Goal: Information Seeking & Learning: Learn about a topic

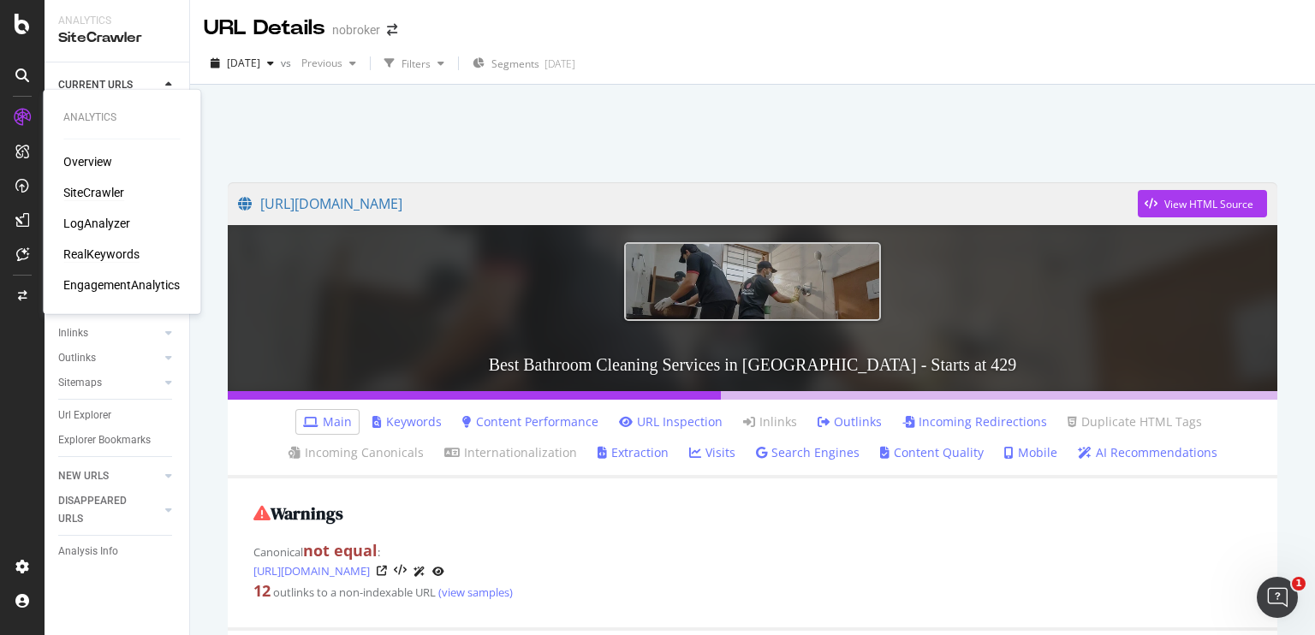
click at [96, 253] on div "RealKeywords" at bounding box center [101, 254] width 76 height 17
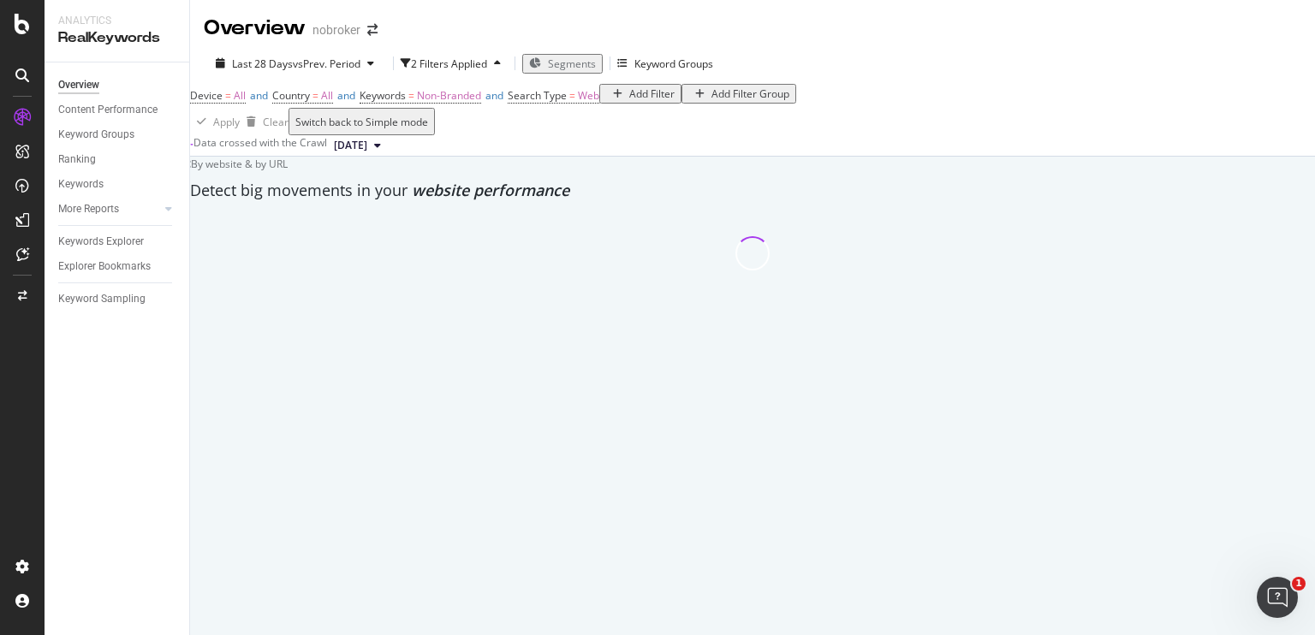
click at [574, 62] on span "Segments" at bounding box center [572, 64] width 48 height 15
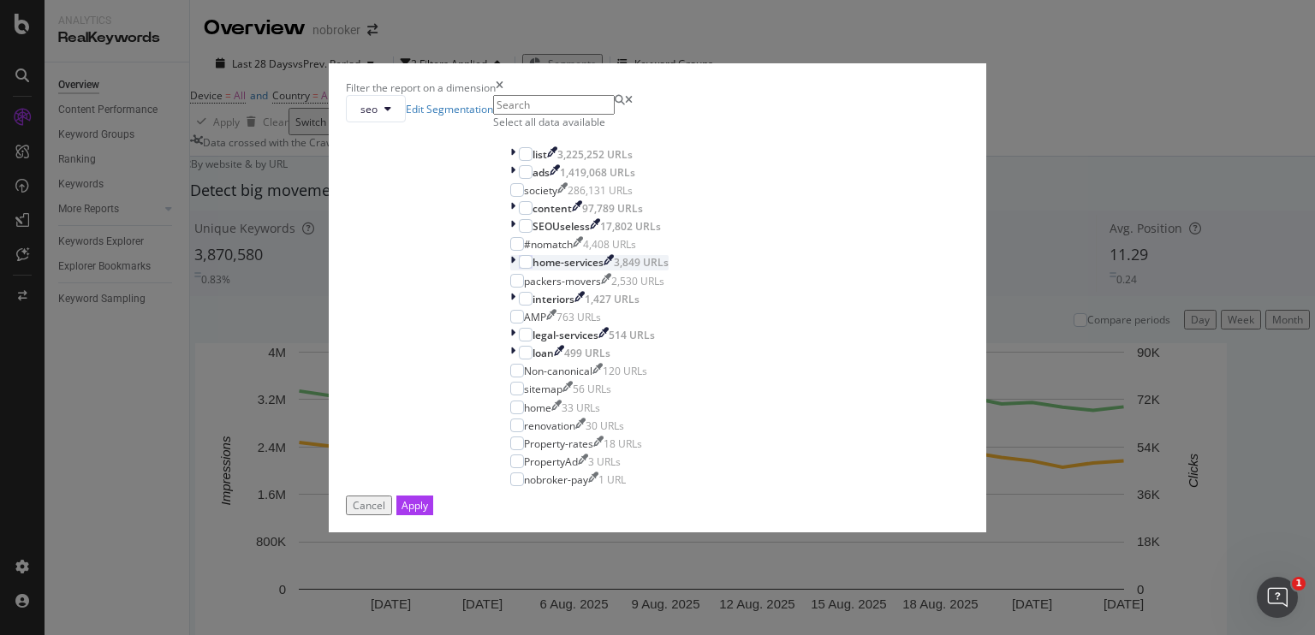
click at [510, 270] on icon "modal" at bounding box center [512, 262] width 5 height 15
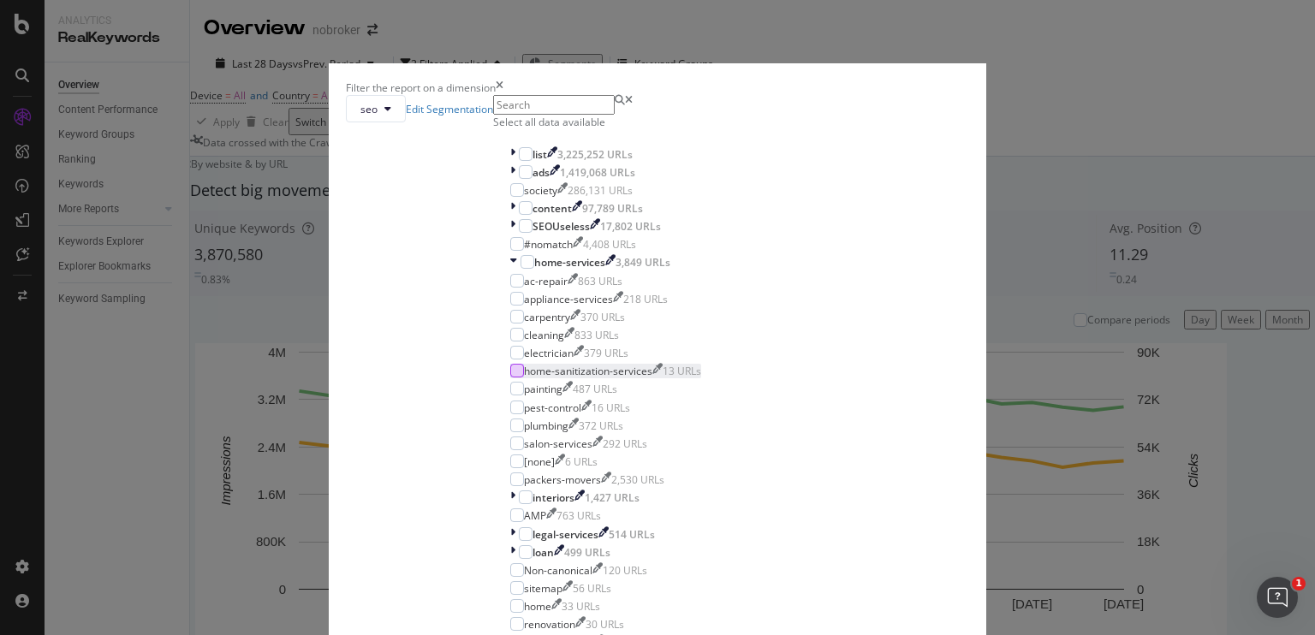
scroll to position [16, 0]
click at [514, 396] on div "modal" at bounding box center [517, 389] width 14 height 14
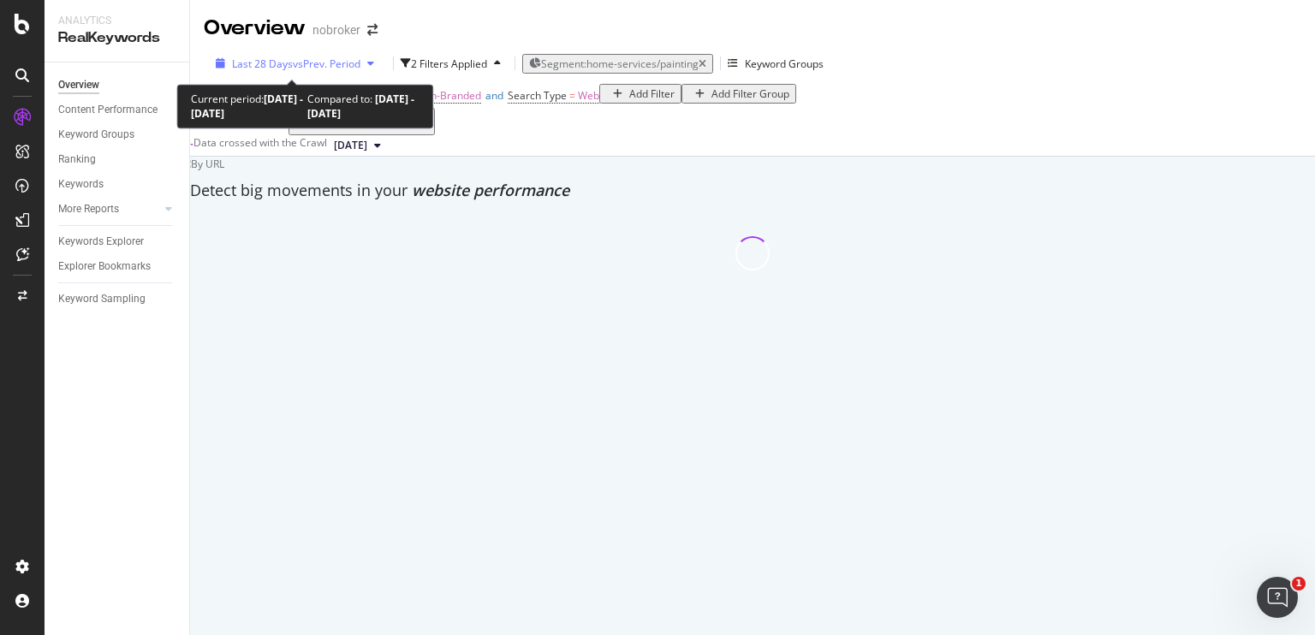
click at [305, 65] on span "vs Prev. Period" at bounding box center [327, 64] width 68 height 15
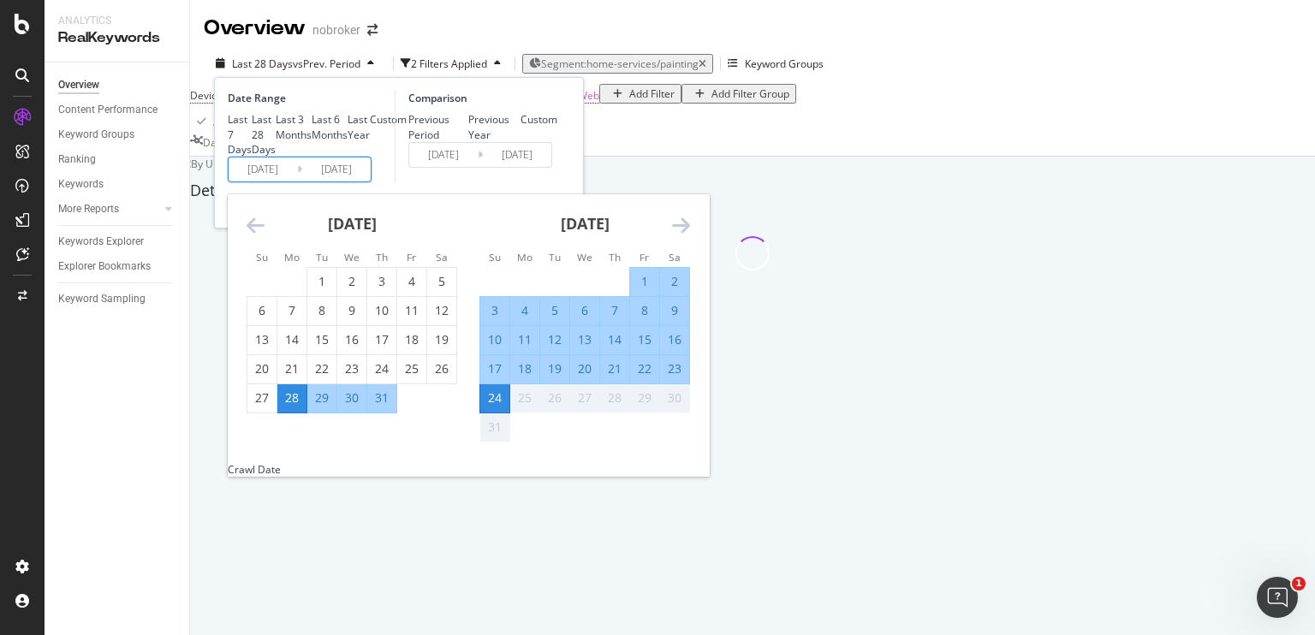
click at [322, 181] on input "[DATE]" at bounding box center [336, 170] width 68 height 24
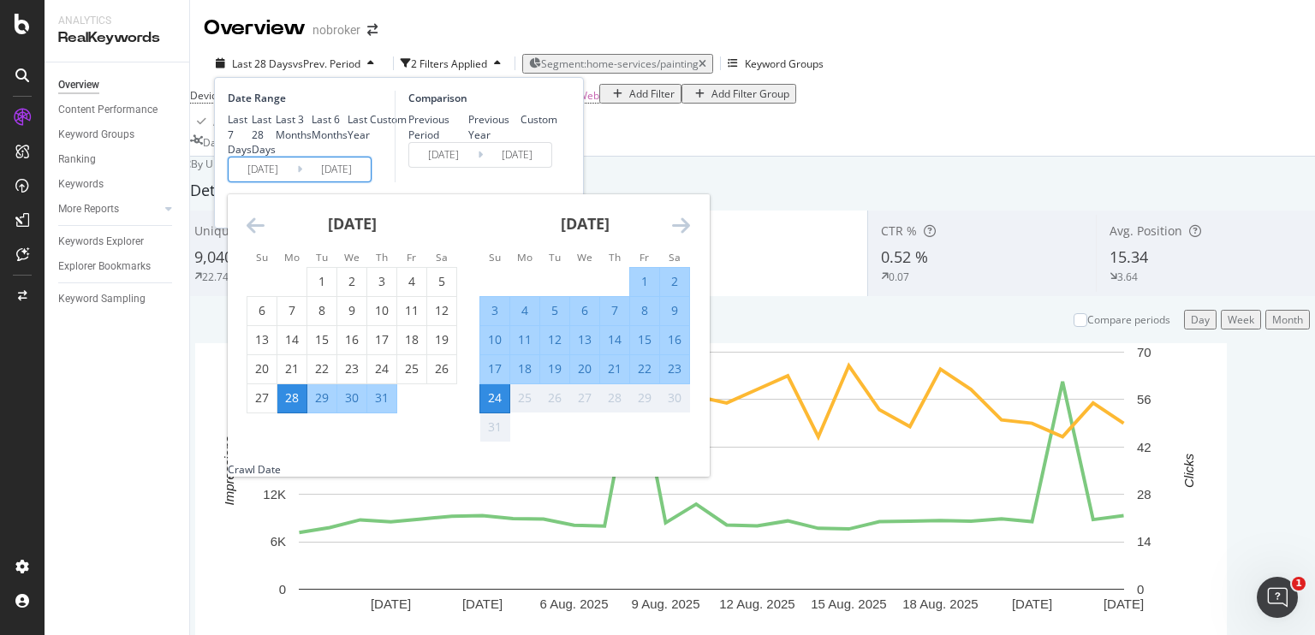
click at [581, 378] on div "20" at bounding box center [584, 368] width 29 height 17
type input "[DATE]"
click at [324, 181] on input "[DATE]" at bounding box center [336, 170] width 68 height 24
click at [586, 378] on div "20" at bounding box center [584, 368] width 29 height 17
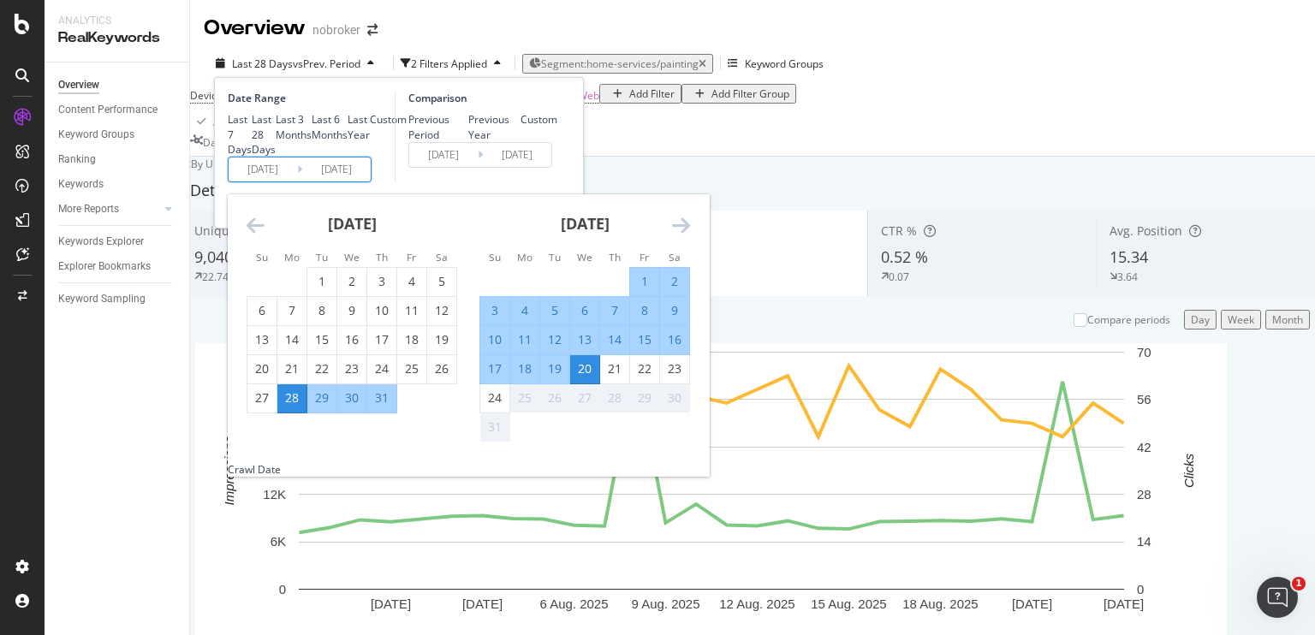
click at [274, 181] on input "[DATE]" at bounding box center [263, 170] width 68 height 24
click at [582, 378] on div "20" at bounding box center [584, 368] width 29 height 17
type input "[DATE]"
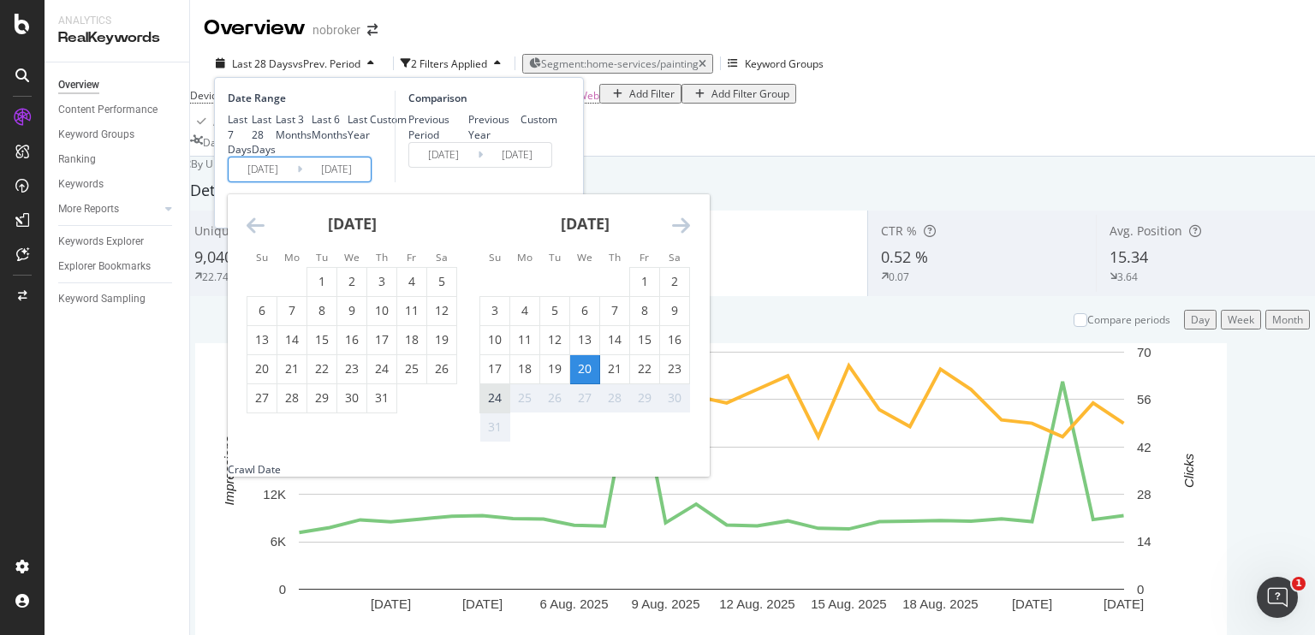
click at [493, 407] on div "24" at bounding box center [494, 398] width 29 height 17
type input "[DATE]"
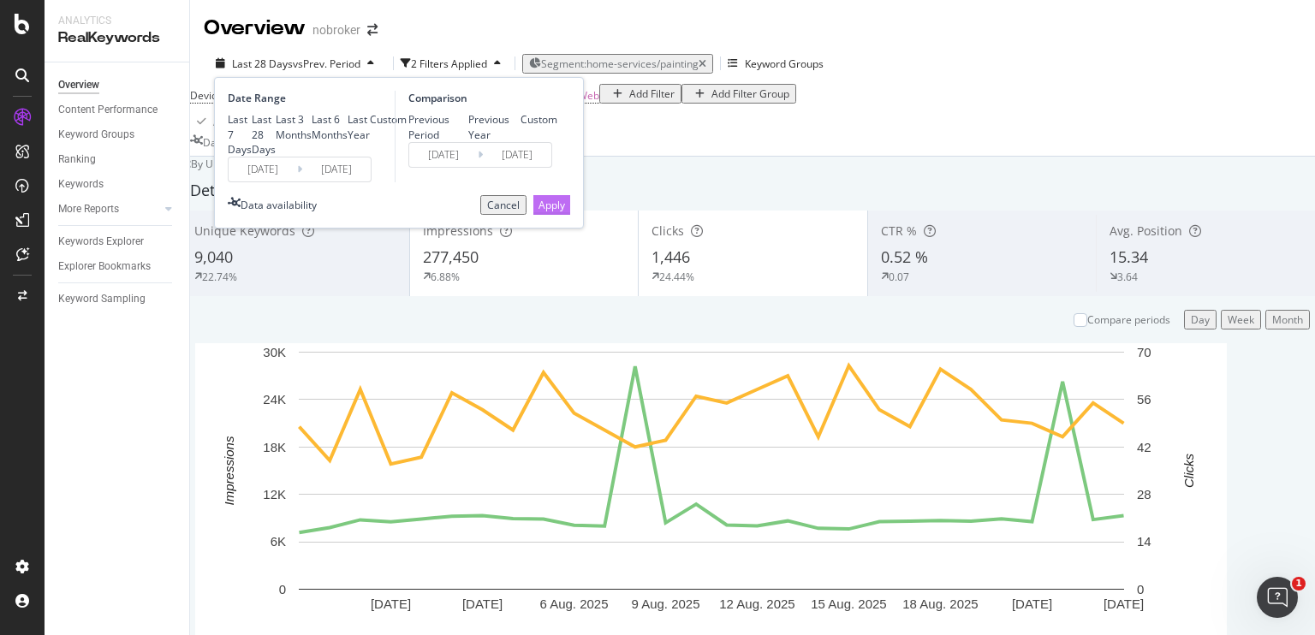
click at [551, 212] on div "Apply" at bounding box center [551, 205] width 27 height 15
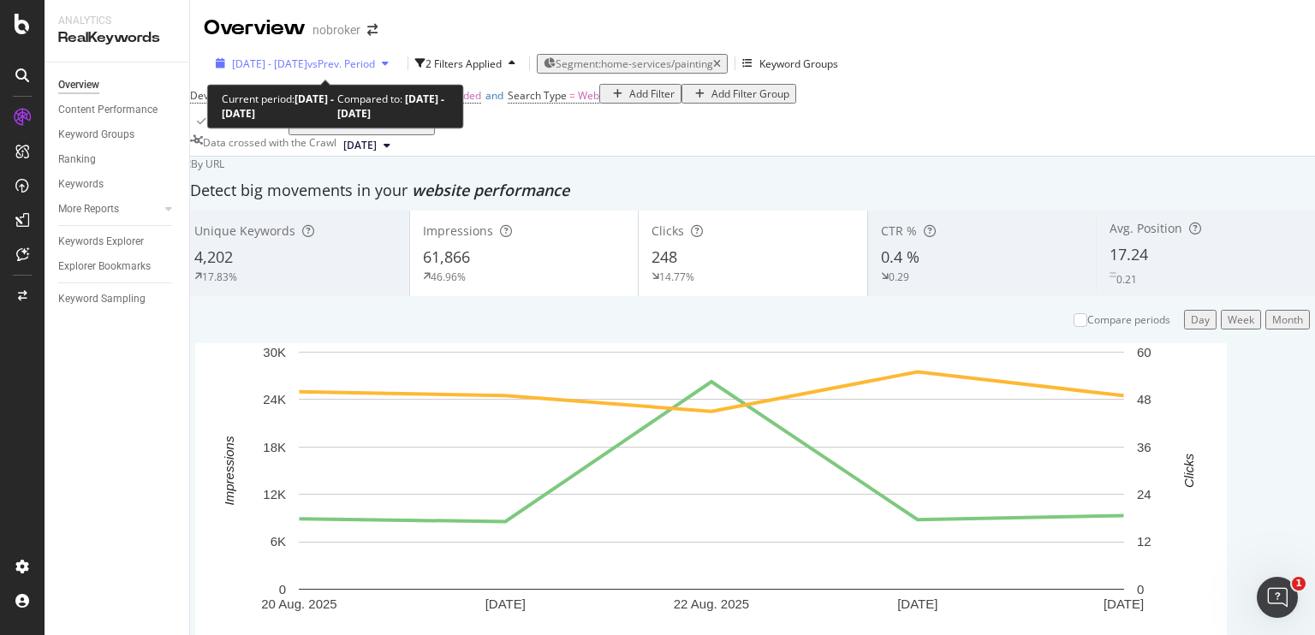
click at [375, 61] on span "vs Prev. Period" at bounding box center [341, 64] width 68 height 15
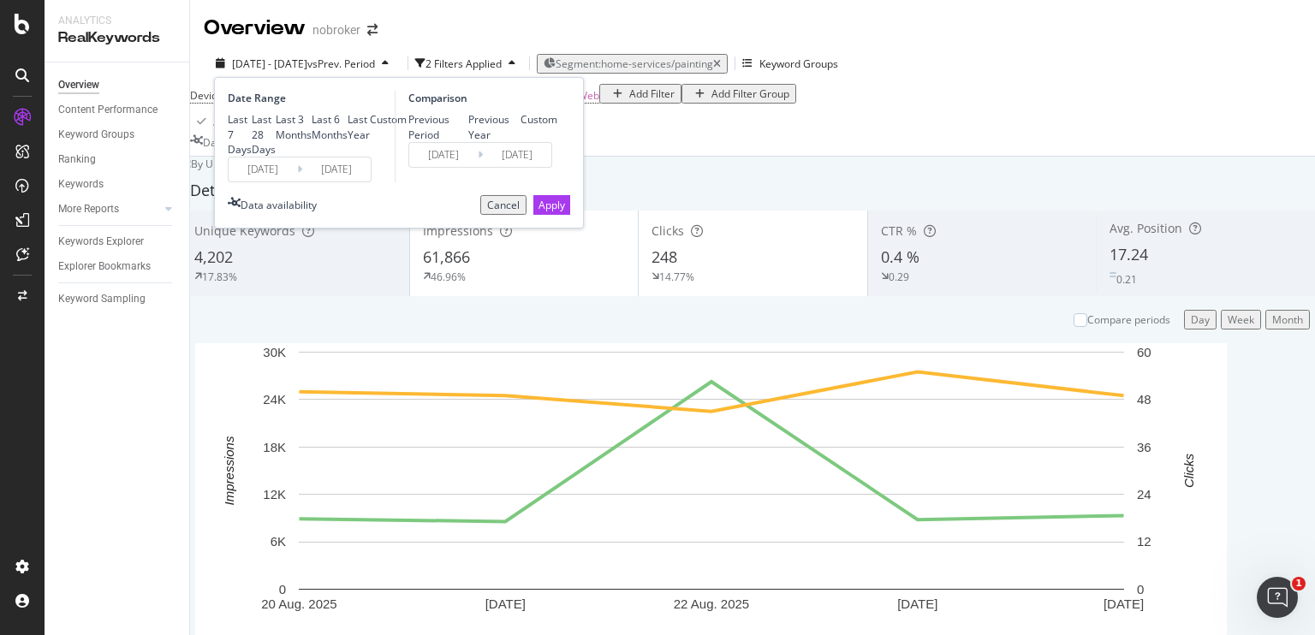
click at [228, 121] on div "Last 7 Days" at bounding box center [228, 134] width 0 height 44
type input "[DATE]"
click at [551, 212] on div "Apply" at bounding box center [551, 205] width 27 height 15
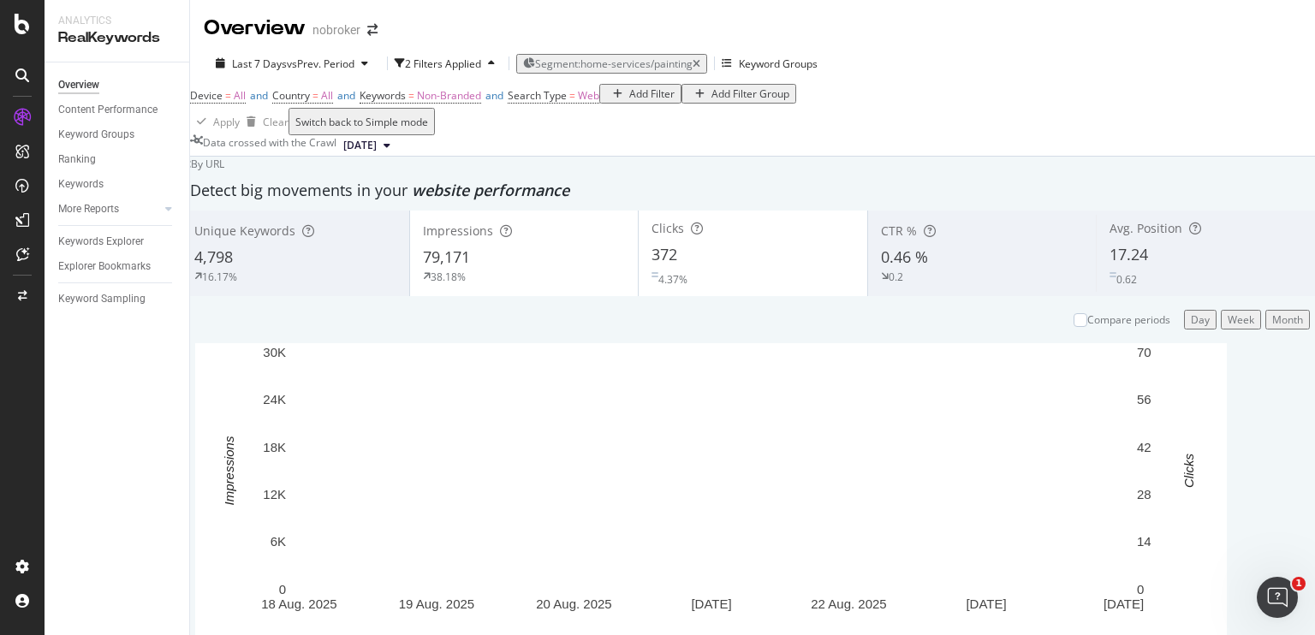
scroll to position [1151, 0]
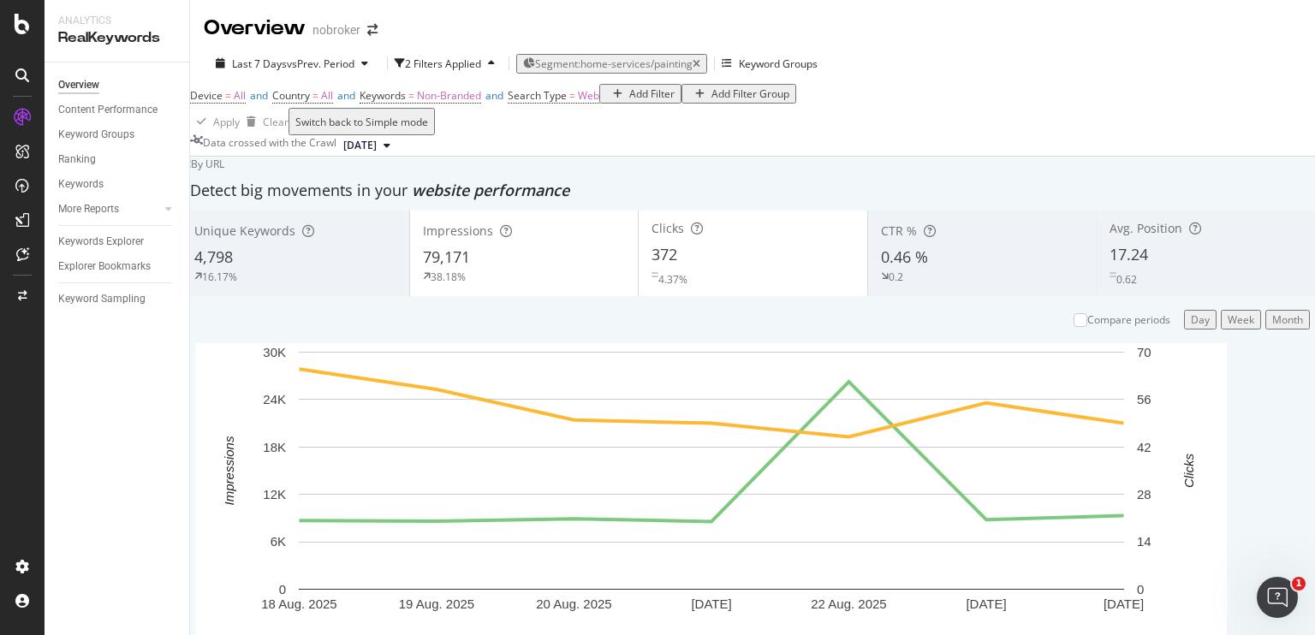
drag, startPoint x: 784, startPoint y: 315, endPoint x: 806, endPoint y: 314, distance: 21.4
drag, startPoint x: 785, startPoint y: 378, endPoint x: 799, endPoint y: 377, distance: 13.7
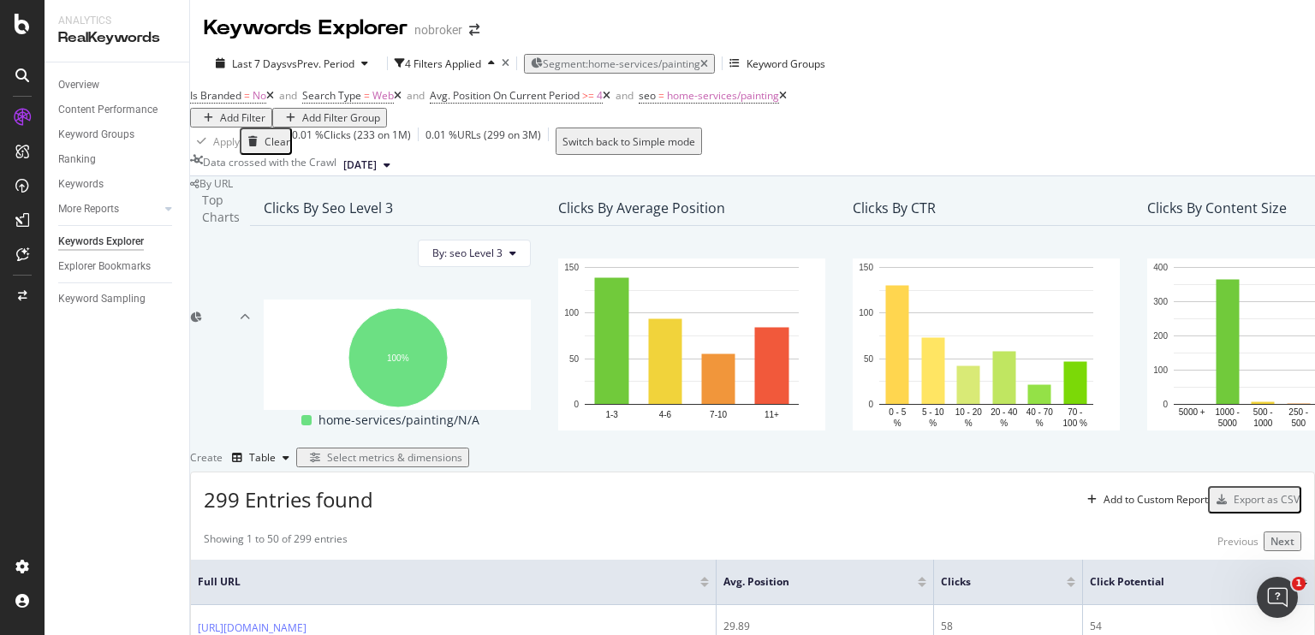
click at [610, 101] on icon at bounding box center [607, 96] width 8 height 10
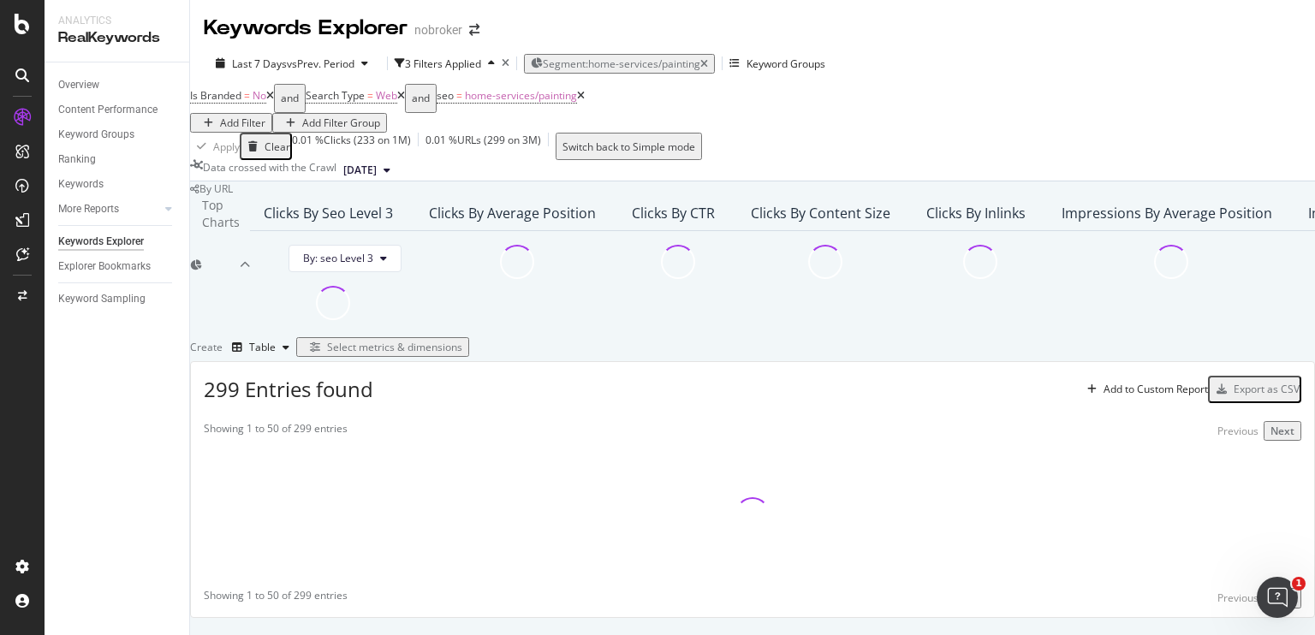
click at [585, 101] on icon at bounding box center [581, 96] width 8 height 10
click at [274, 101] on icon at bounding box center [270, 96] width 8 height 10
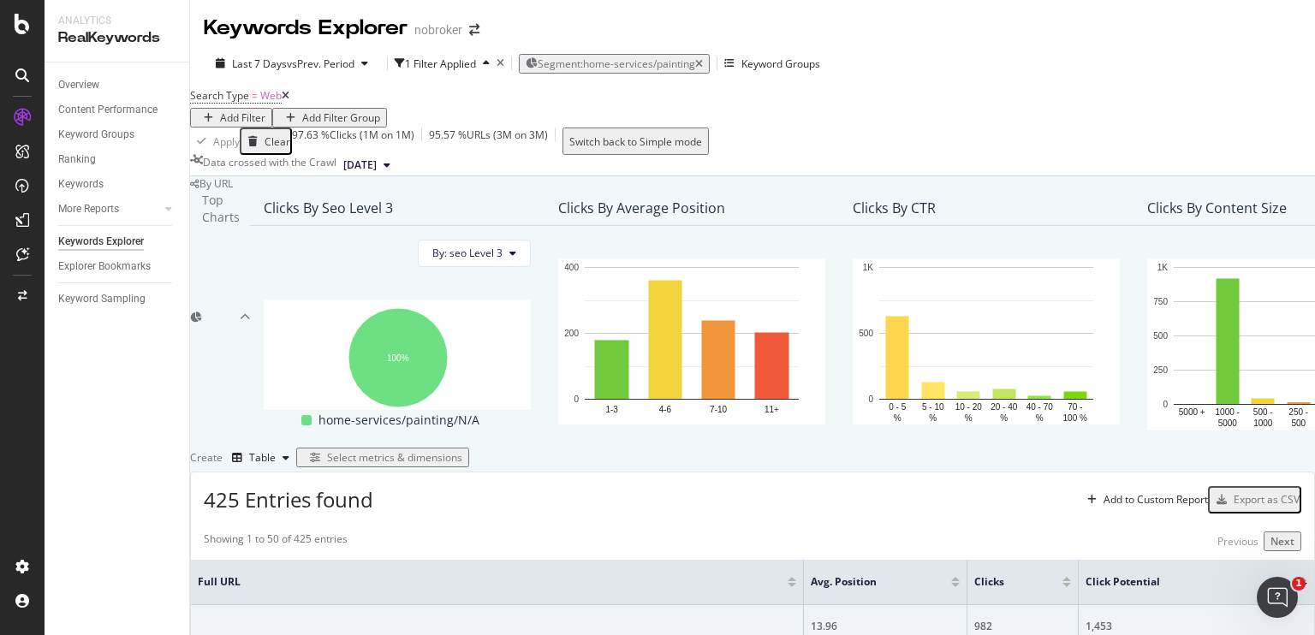
click at [289, 101] on icon at bounding box center [286, 96] width 8 height 10
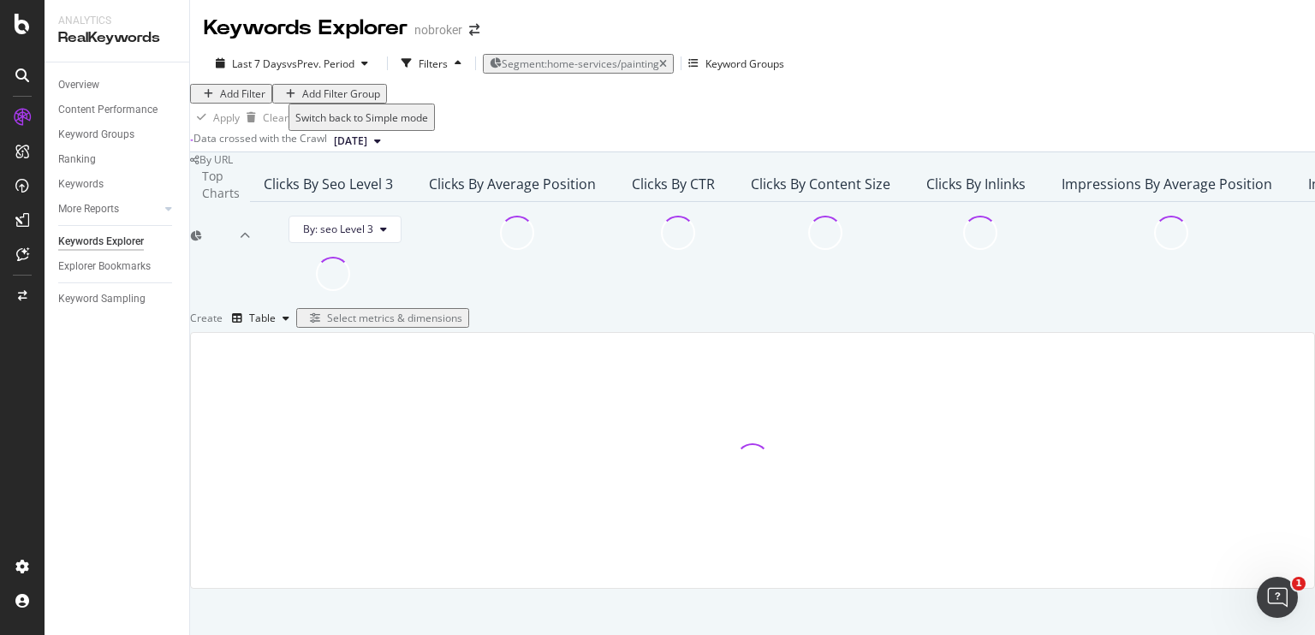
click at [258, 101] on div "Add Filter" at bounding box center [242, 93] width 45 height 15
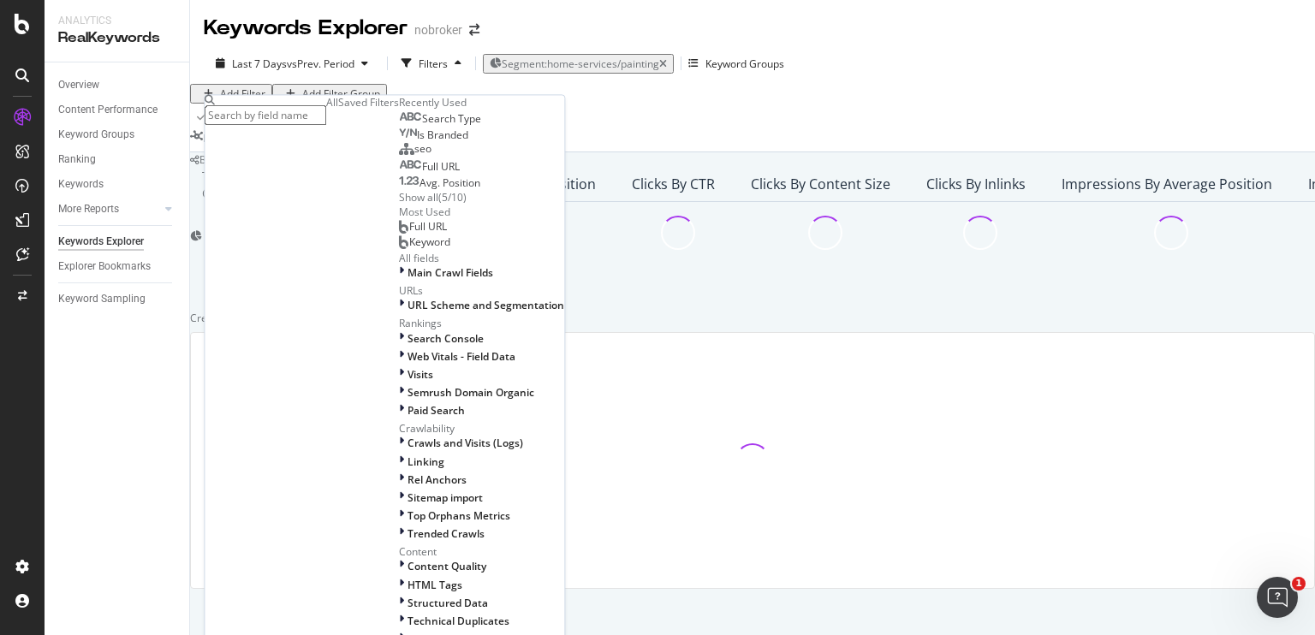
click at [399, 175] on div "Full URL" at bounding box center [429, 168] width 61 height 14
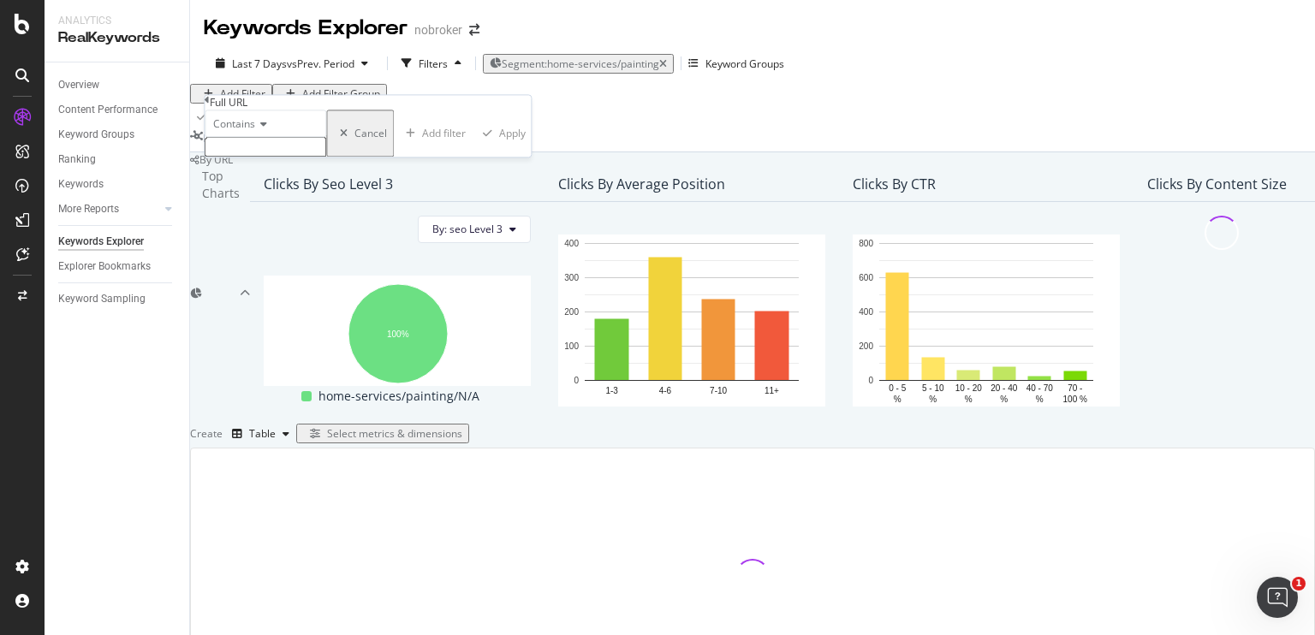
click at [277, 158] on input "text" at bounding box center [266, 148] width 122 height 20
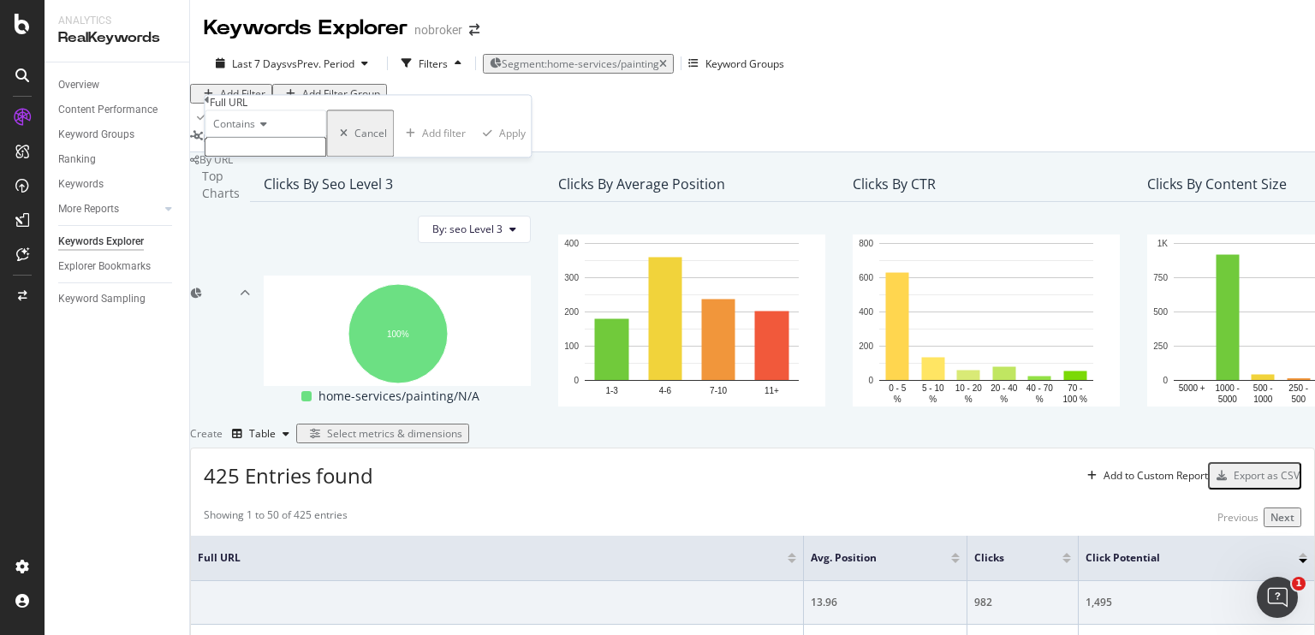
drag, startPoint x: 242, startPoint y: 217, endPoint x: 213, endPoint y: 372, distance: 158.5
click at [213, 372] on body "Analytics RealKeywords Overview Content Performance Keyword Groups Ranking Keyw…" at bounding box center [657, 317] width 1315 height 635
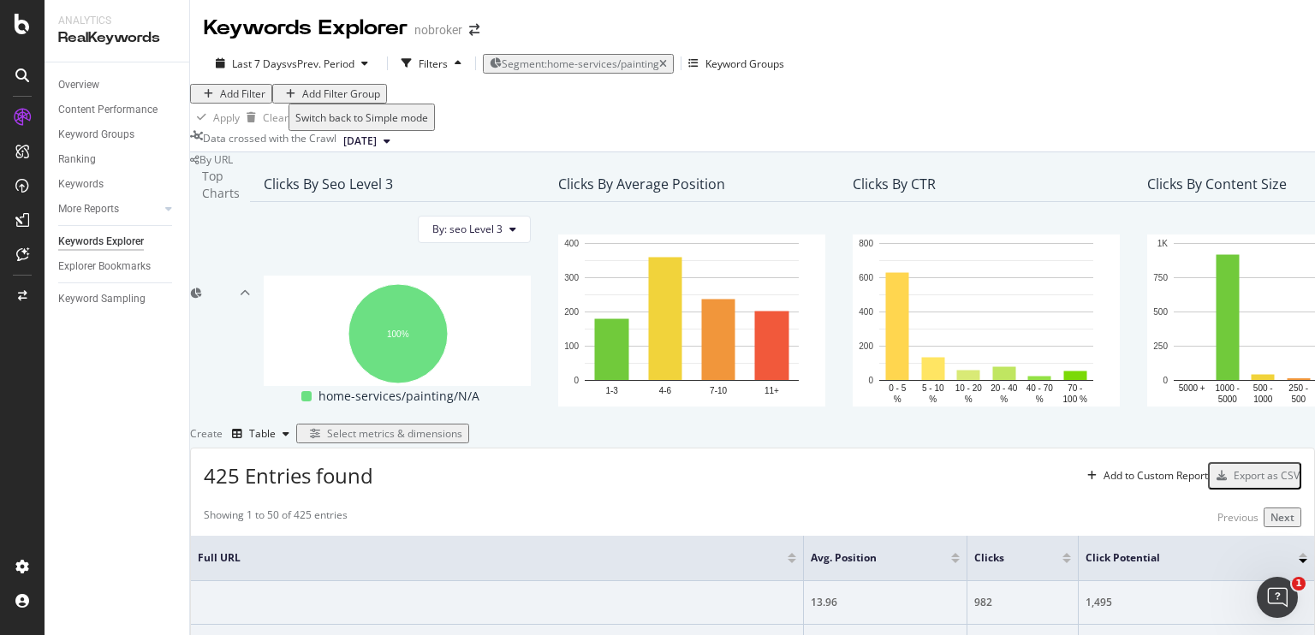
copy div "[URL][DOMAIN_NAME]"
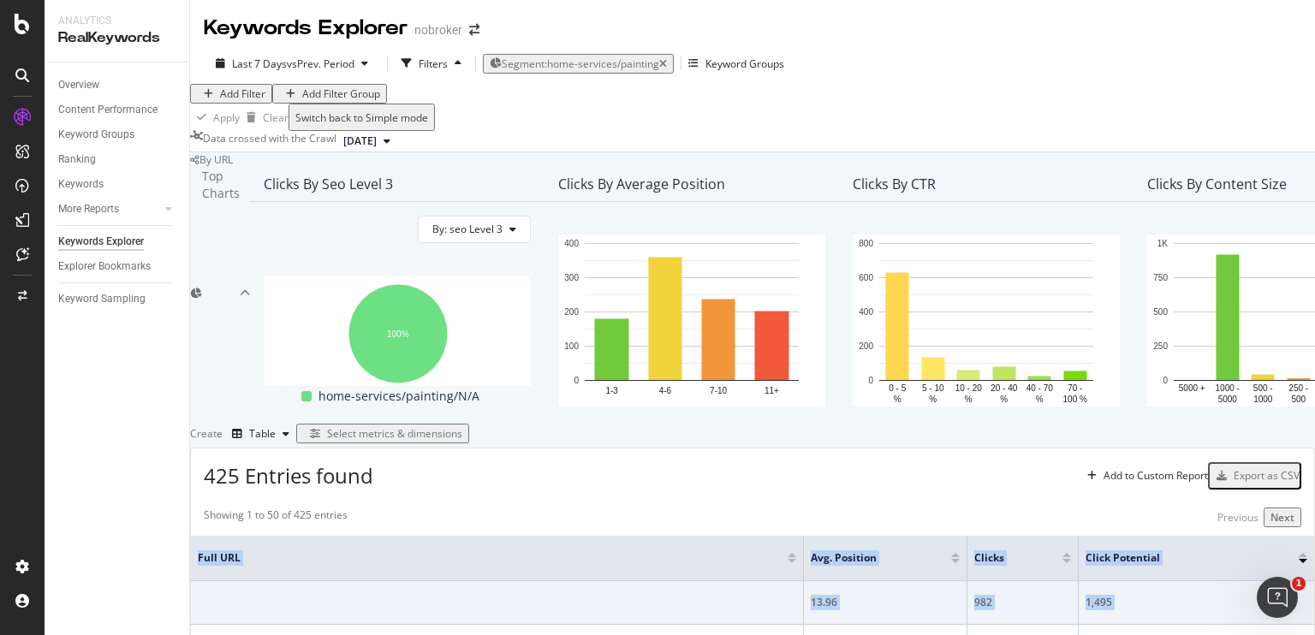
drag, startPoint x: 492, startPoint y: 324, endPoint x: 207, endPoint y: 318, distance: 285.2
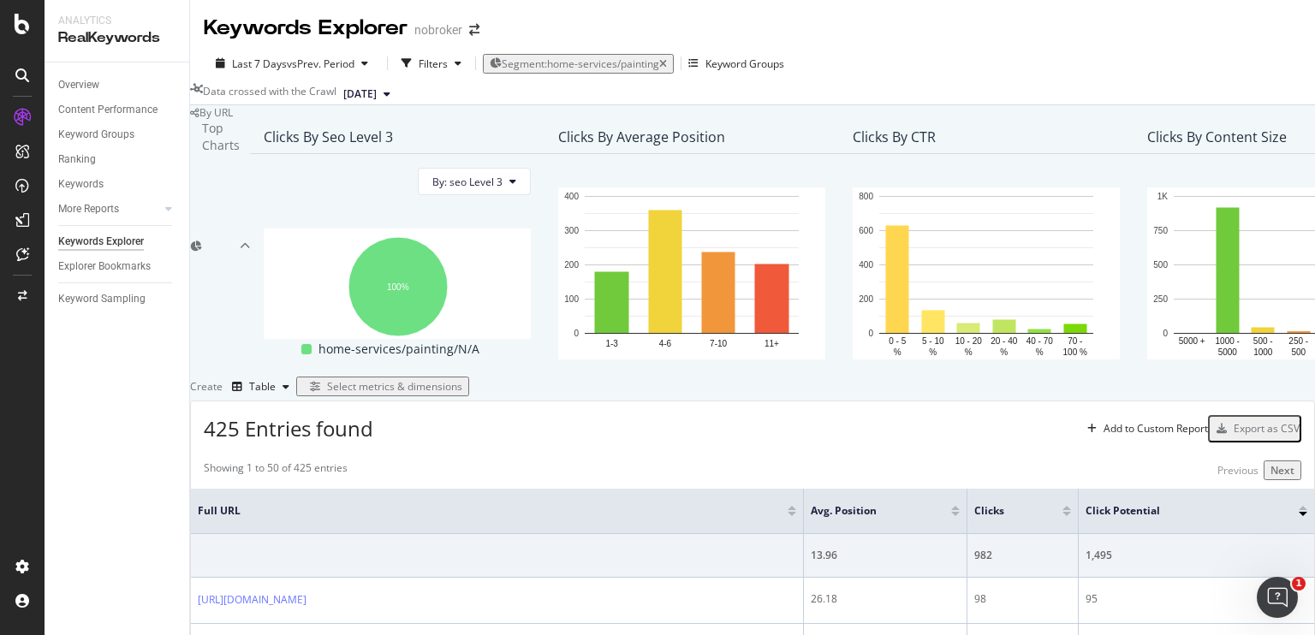
scroll to position [0, 0]
click at [390, 95] on icon at bounding box center [387, 94] width 7 height 10
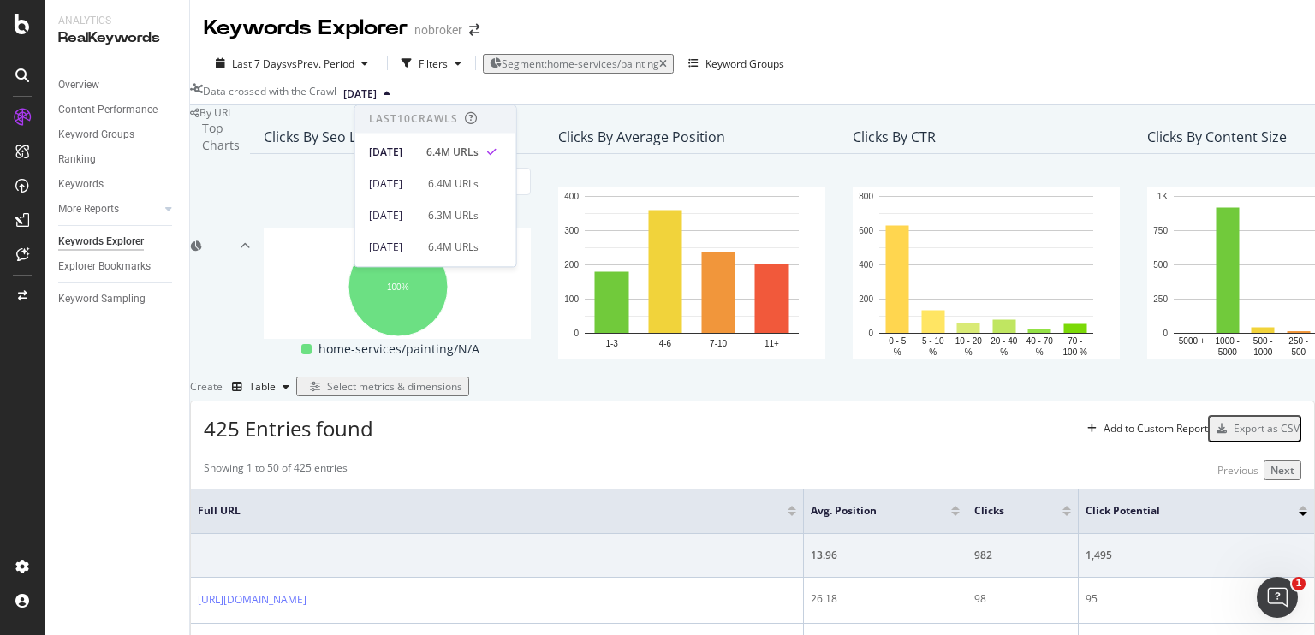
click at [390, 95] on icon at bounding box center [387, 94] width 7 height 10
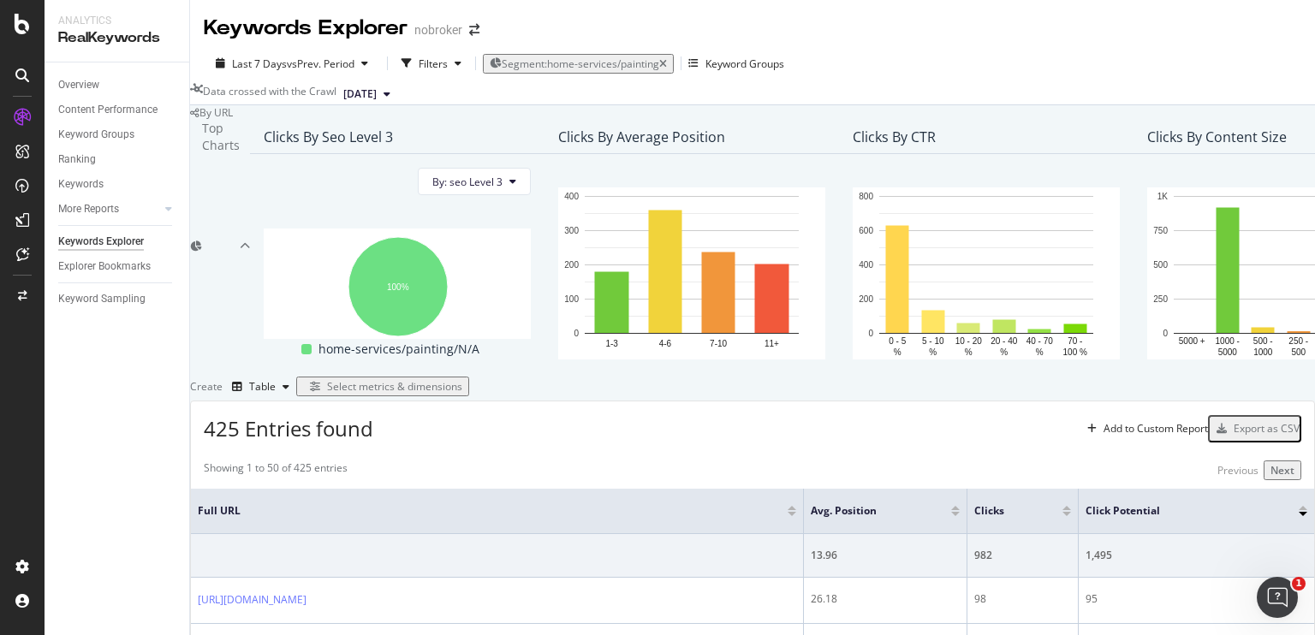
click at [598, 120] on div "By URL" at bounding box center [752, 112] width 1125 height 15
click at [448, 62] on div "button" at bounding box center [458, 63] width 21 height 10
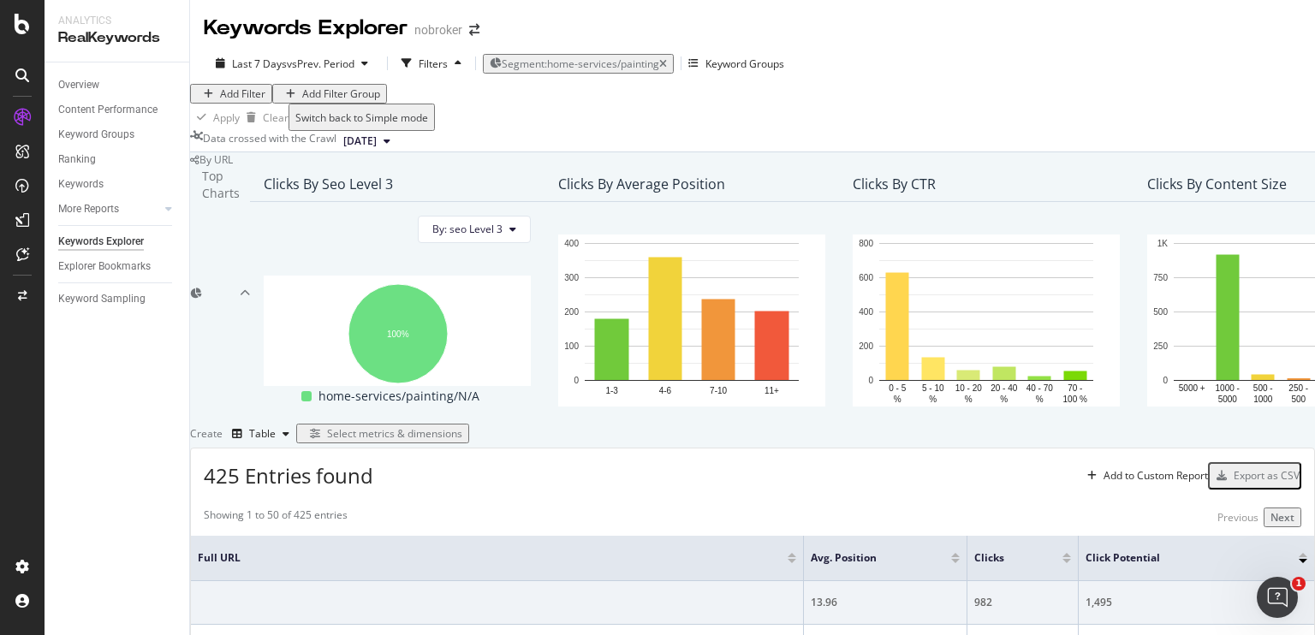
click at [234, 101] on div "Add Filter" at bounding box center [242, 93] width 45 height 15
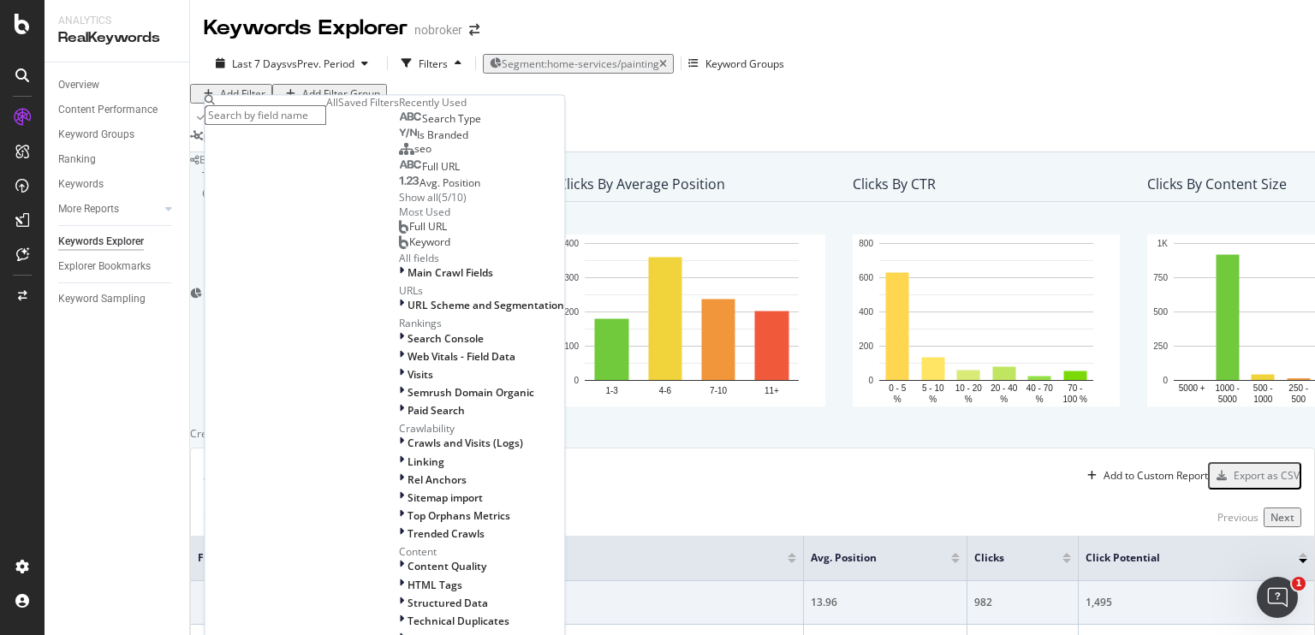
click at [422, 175] on span "Full URL" at bounding box center [441, 167] width 38 height 15
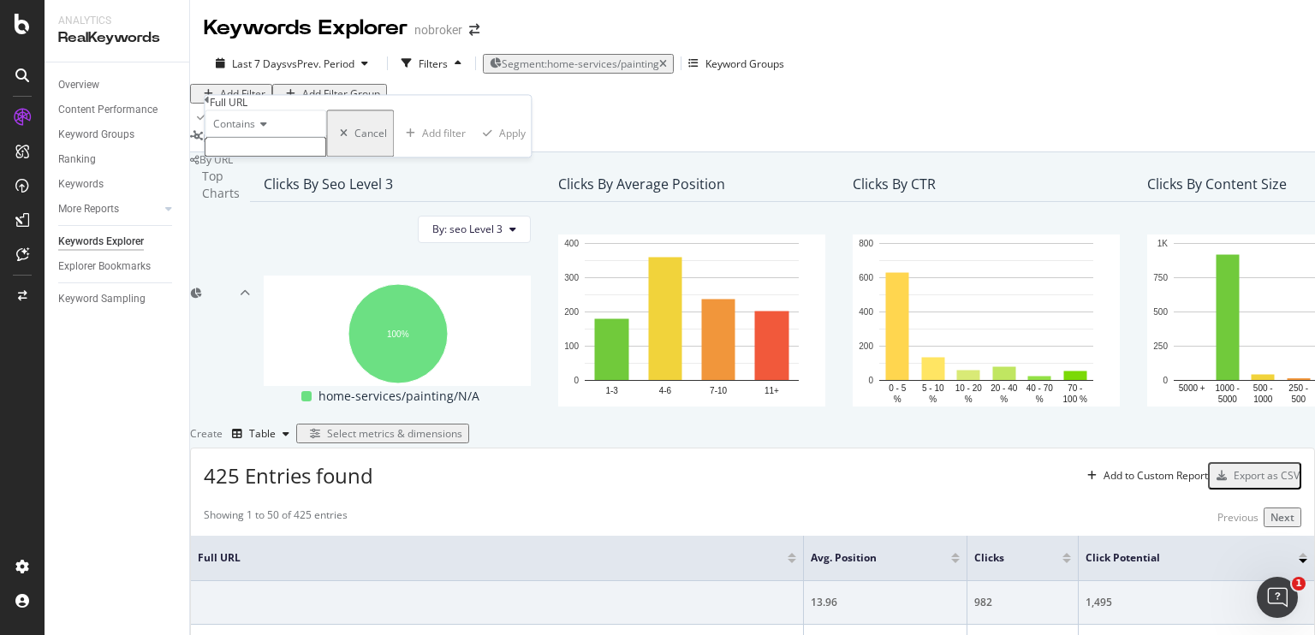
paste input "[URL][DOMAIN_NAME]"
click at [326, 158] on input "[URL][DOMAIN_NAME]" at bounding box center [266, 148] width 122 height 20
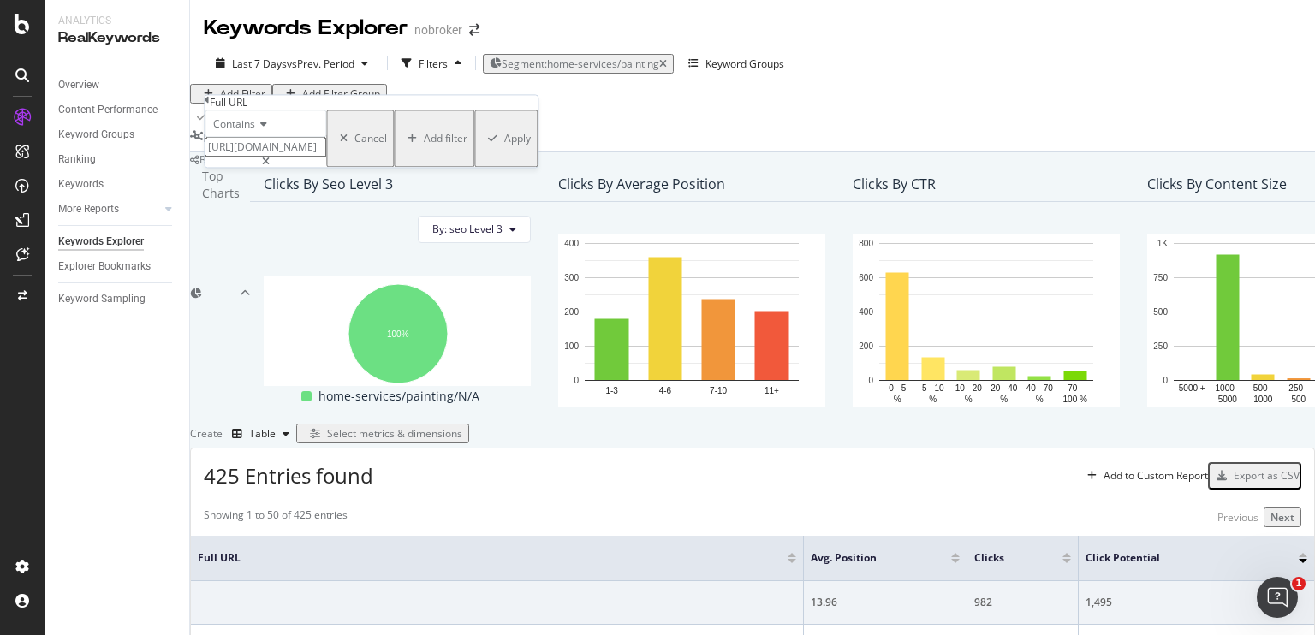
scroll to position [0, 68]
type input "[URL][DOMAIN_NAME]"
click at [504, 146] on div "Apply" at bounding box center [517, 139] width 27 height 15
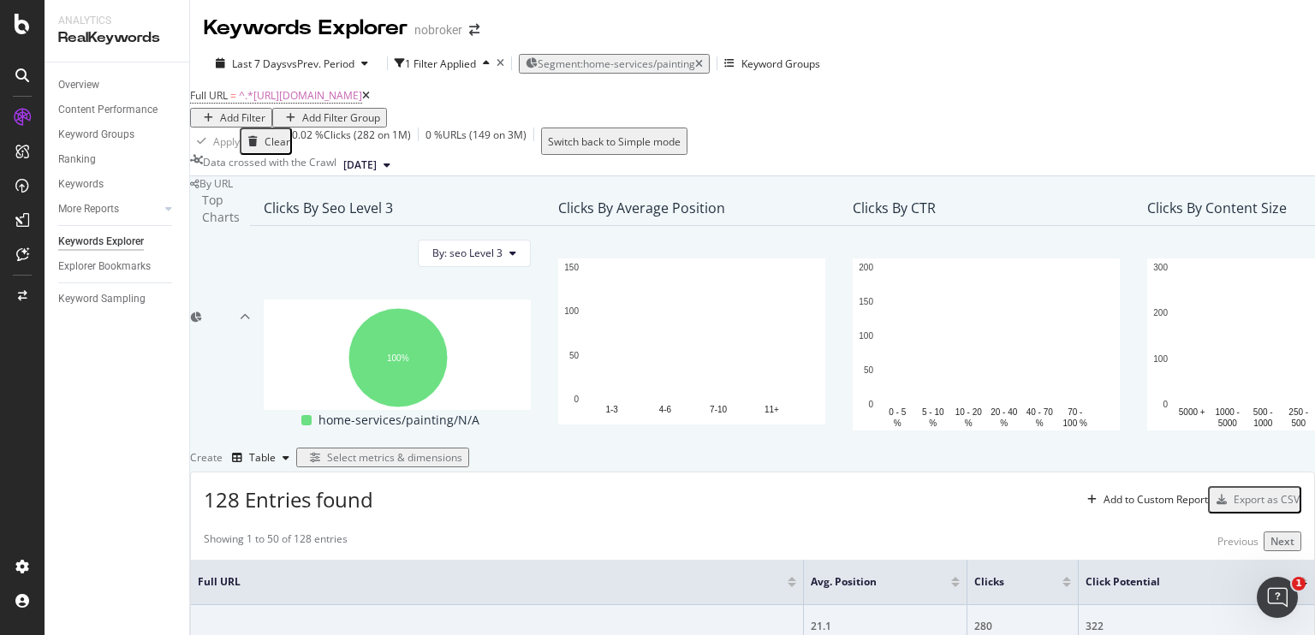
scroll to position [464, 0]
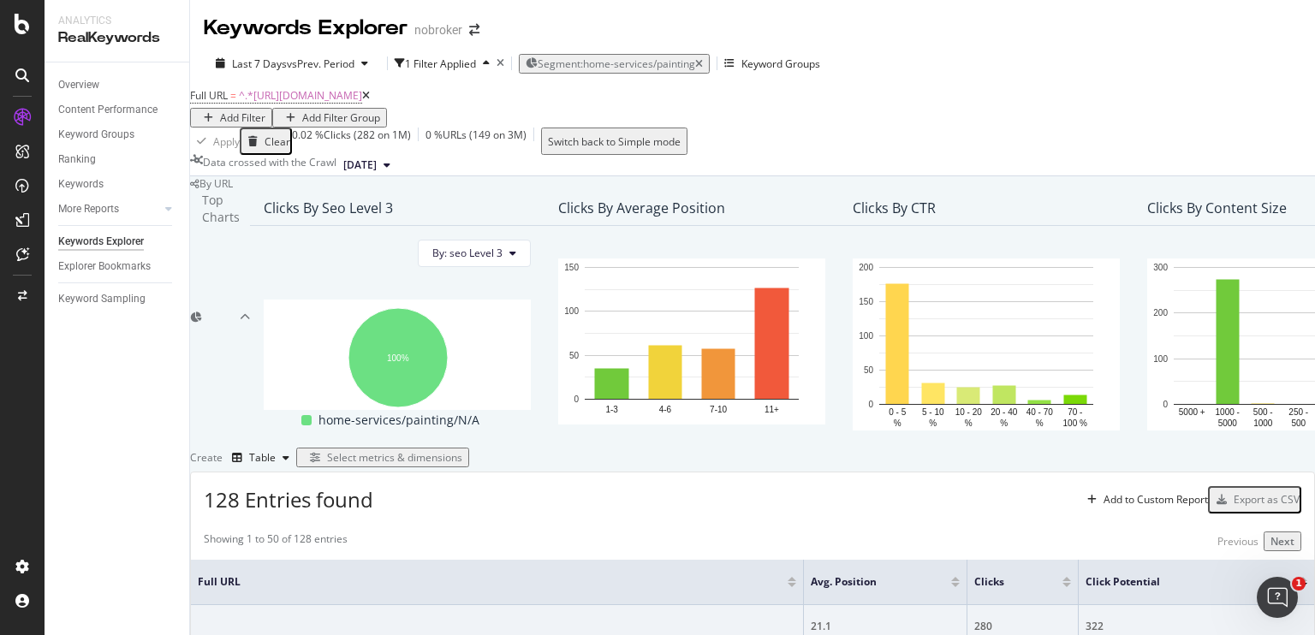
click at [462, 450] on div "Select metrics & dimensions" at bounding box center [394, 457] width 135 height 15
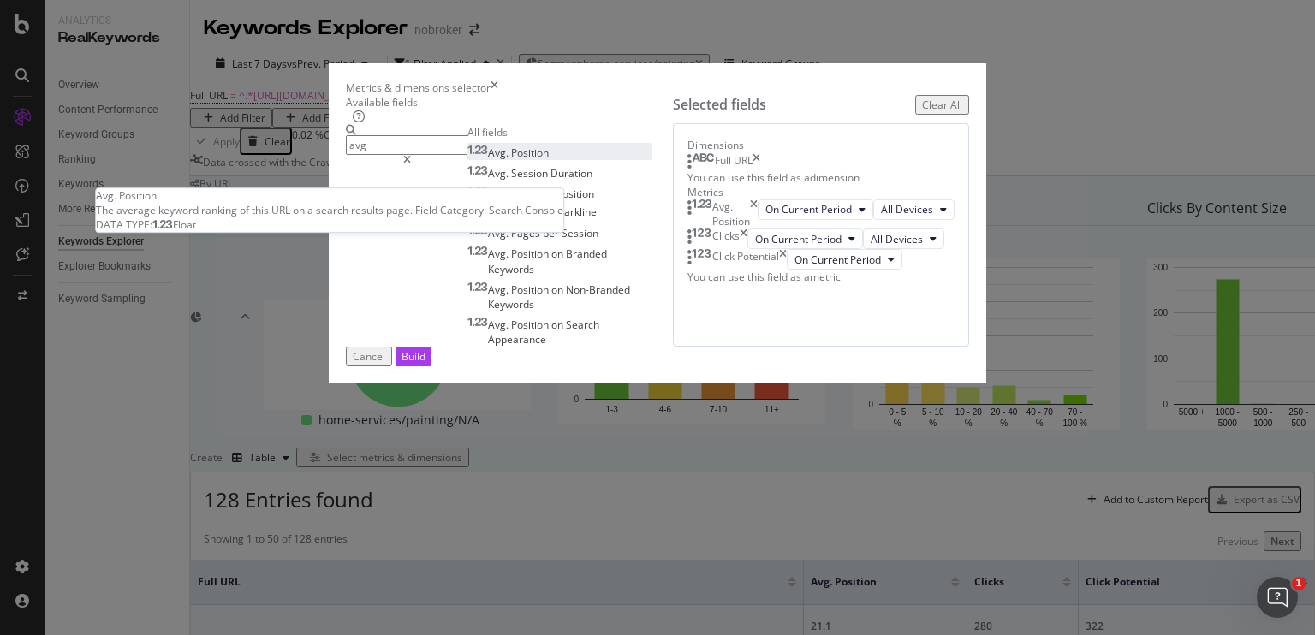
type input "avg"
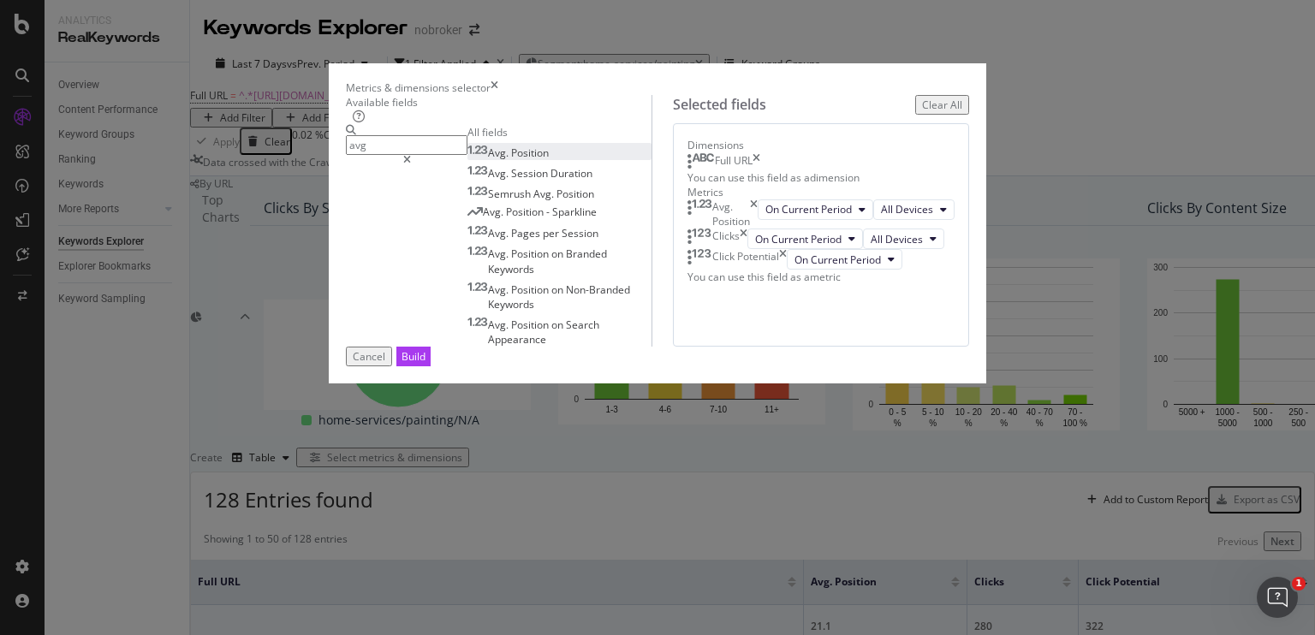
click at [467, 160] on div "Avg. Position" at bounding box center [507, 153] width 81 height 15
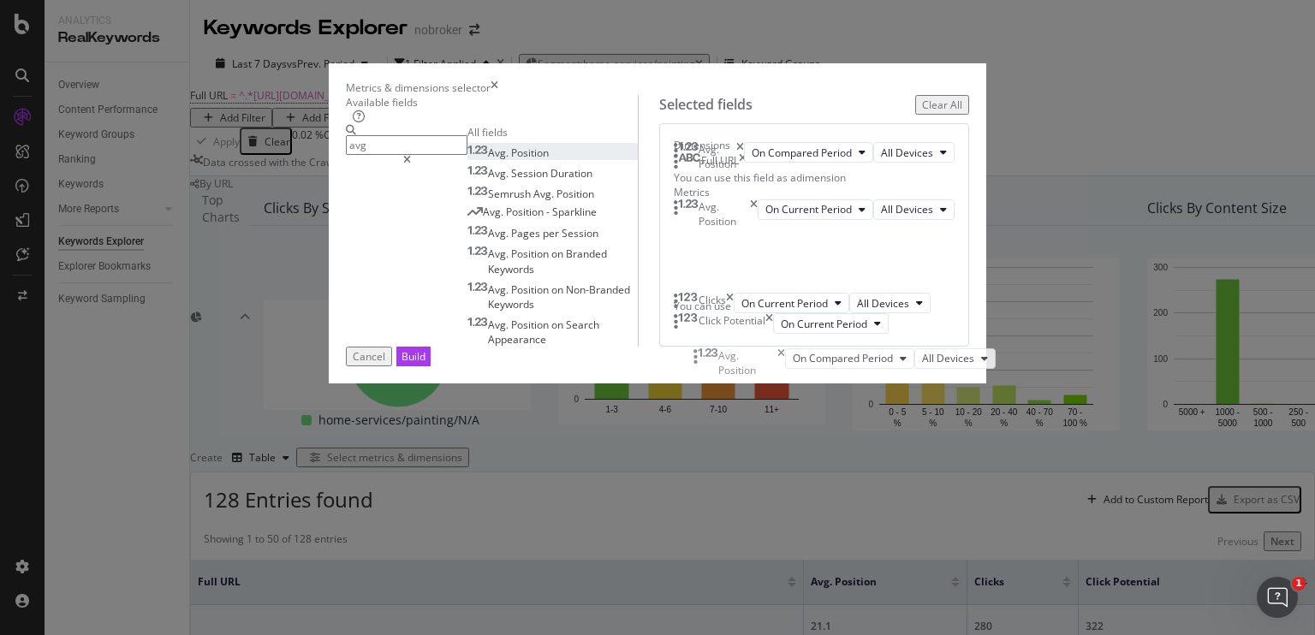
drag, startPoint x: 806, startPoint y: 468, endPoint x: 807, endPoint y: 343, distance: 125.0
click at [807, 343] on body "Analytics RealKeywords Overview Content Performance Keyword Groups Ranking Keyw…" at bounding box center [657, 317] width 1315 height 635
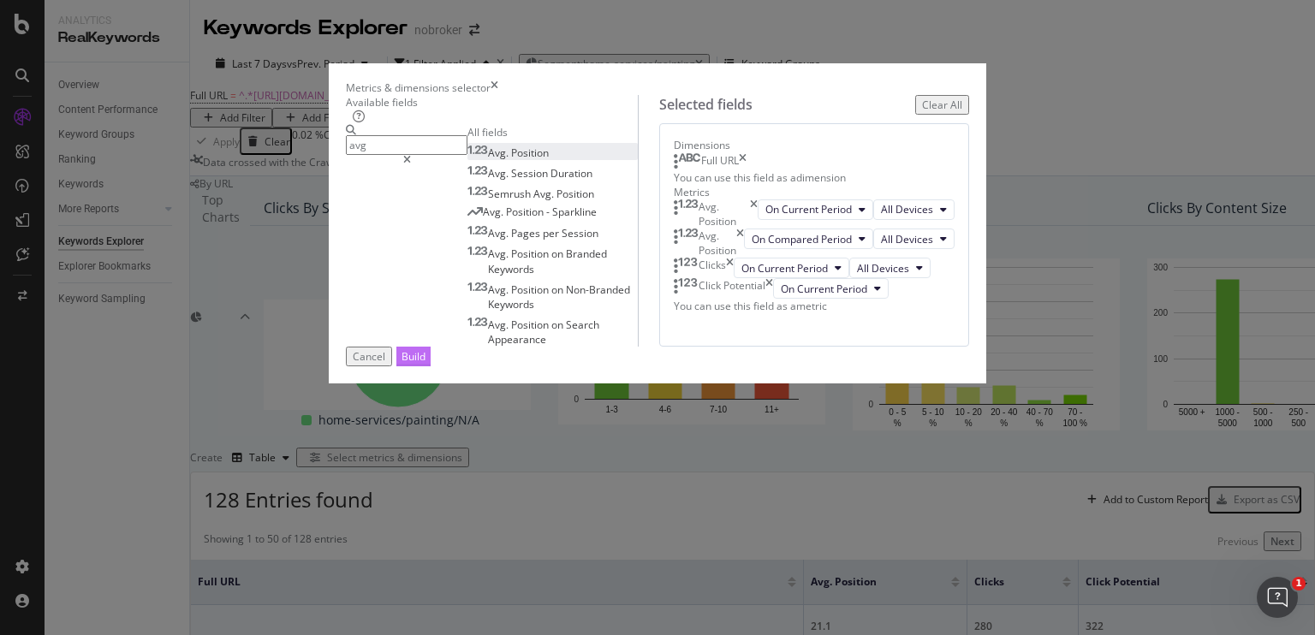
click at [425, 364] on div "Build" at bounding box center [413, 356] width 24 height 15
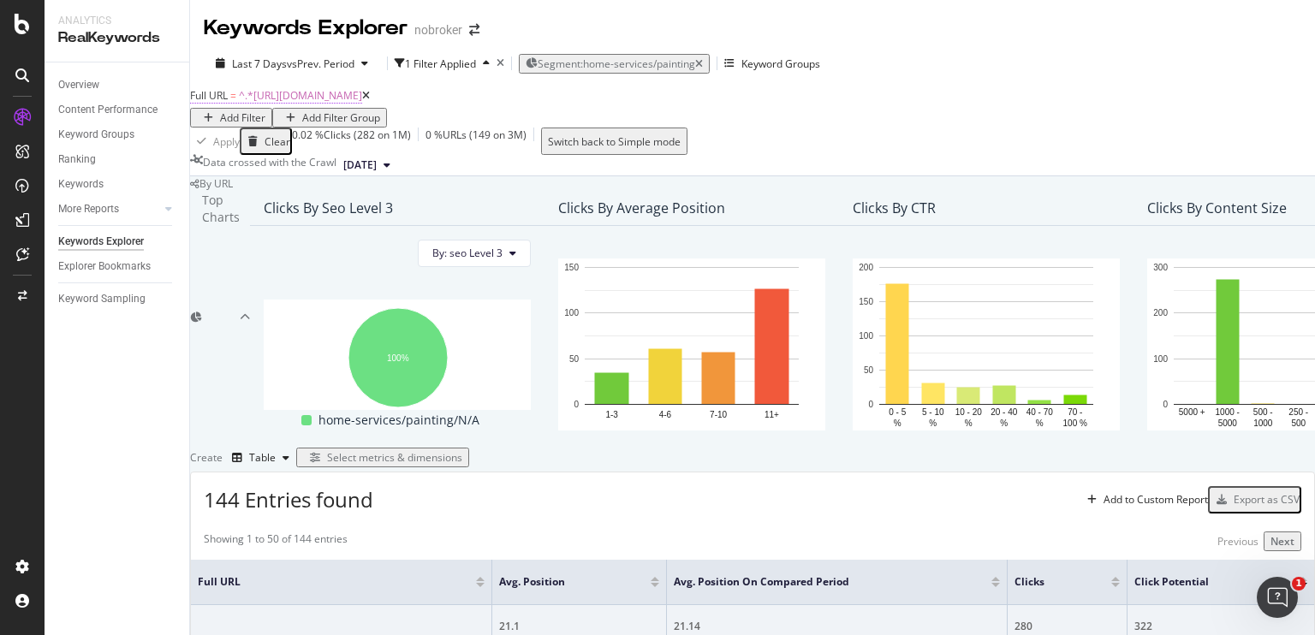
click at [362, 103] on span "^.*[URL][DOMAIN_NAME]" at bounding box center [300, 95] width 123 height 15
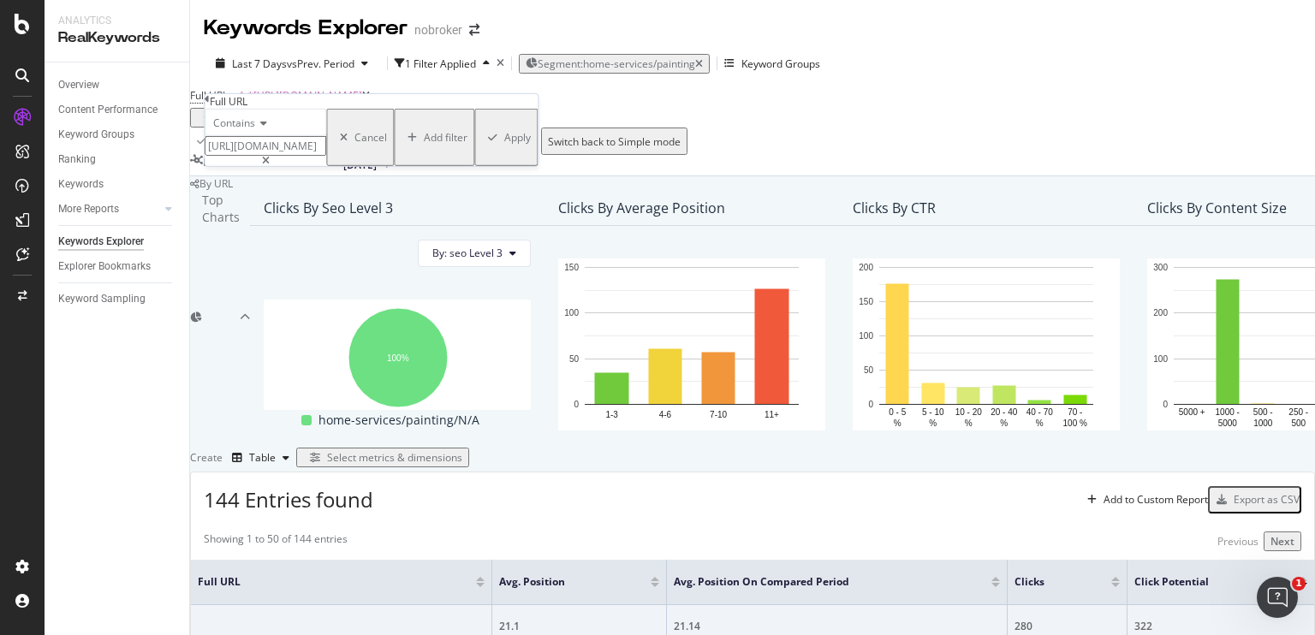
click at [326, 156] on input "[URL][DOMAIN_NAME]" at bounding box center [266, 146] width 122 height 20
click at [210, 104] on icon at bounding box center [207, 99] width 5 height 10
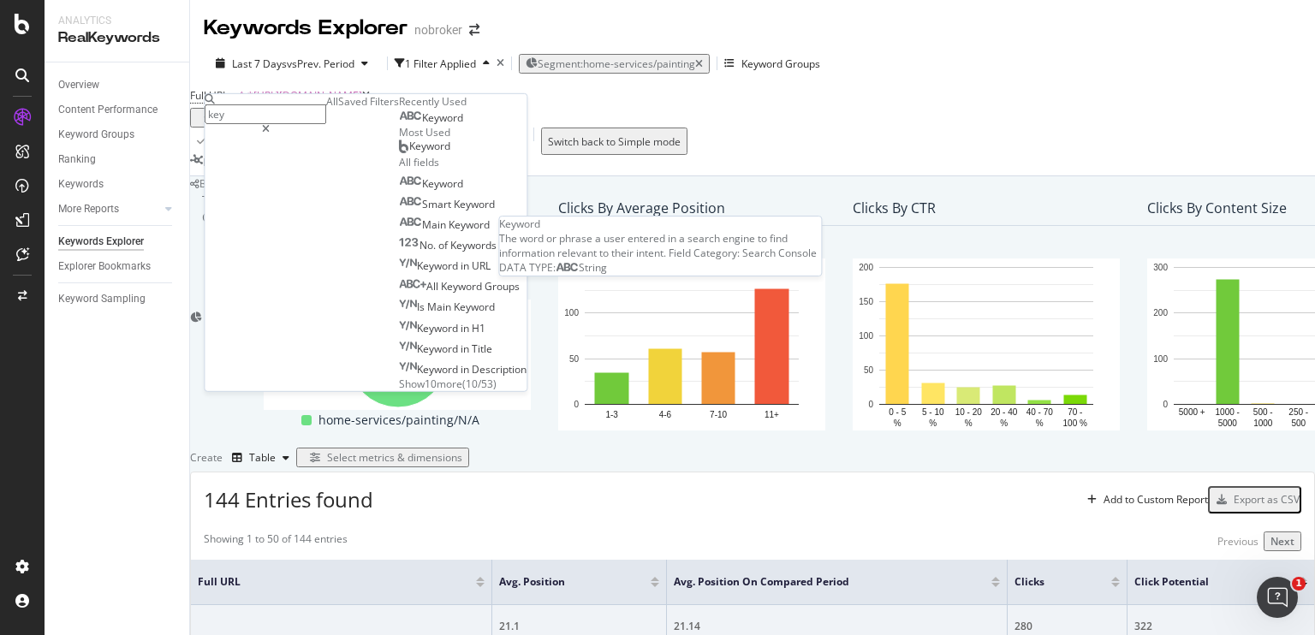
type input "key"
click at [422, 125] on span "Keyword" at bounding box center [442, 117] width 41 height 15
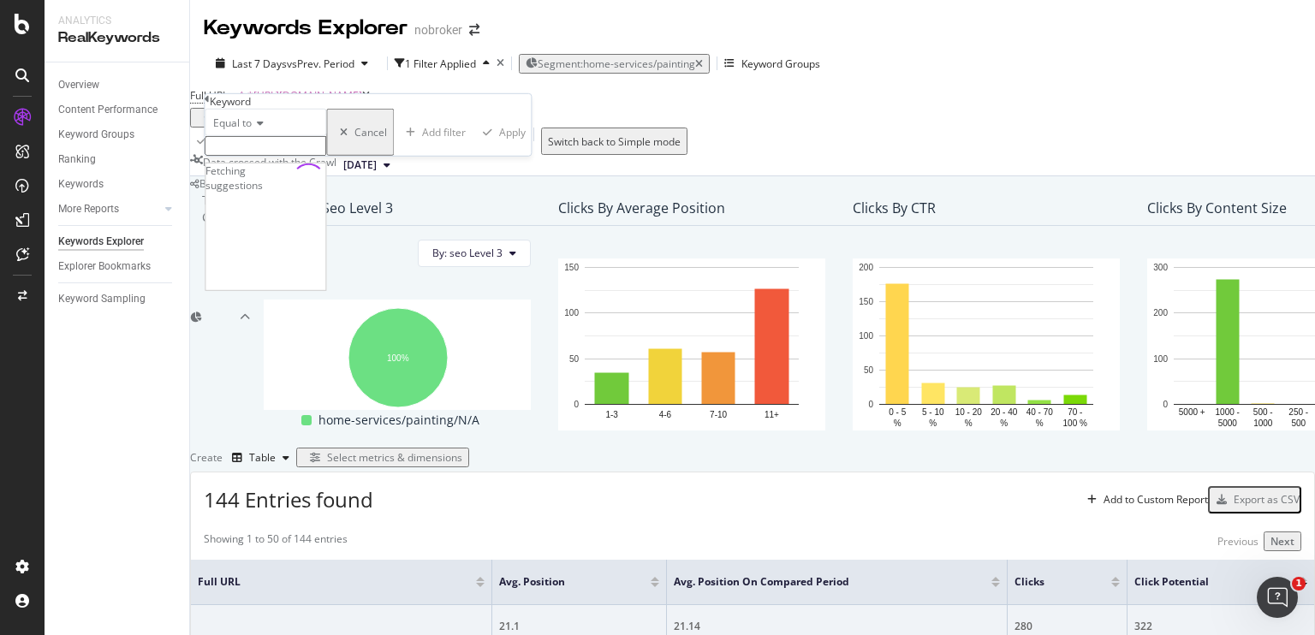
click at [297, 156] on input "text" at bounding box center [266, 146] width 122 height 20
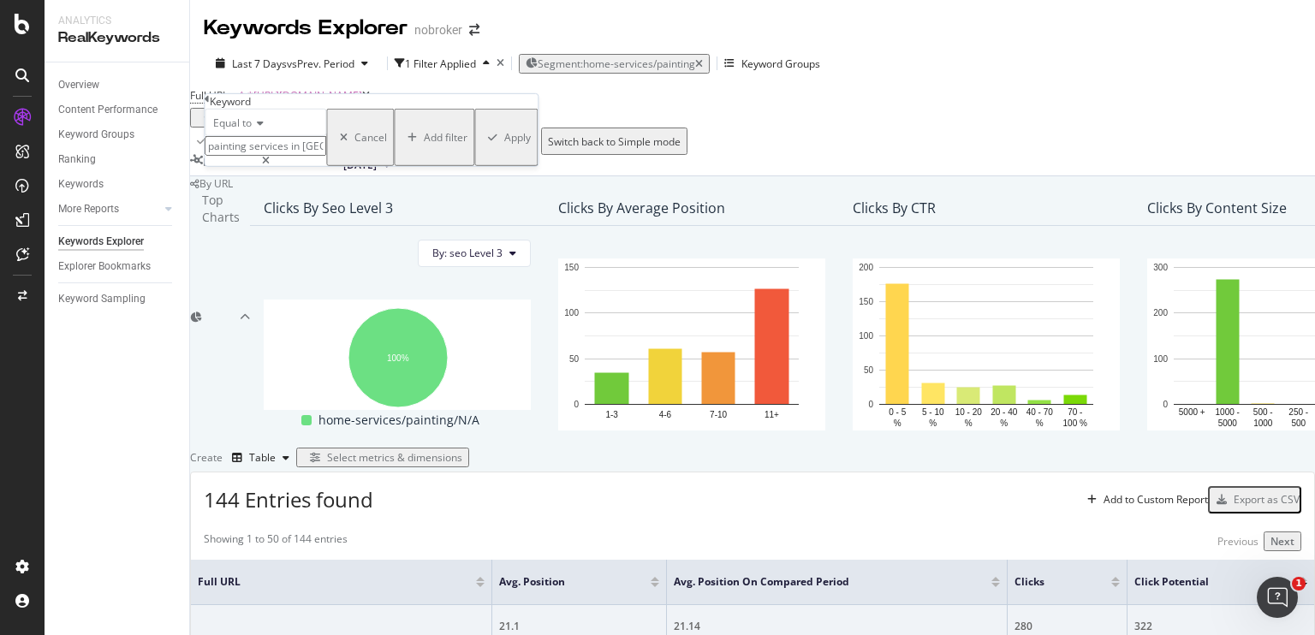
type input "painting services in [GEOGRAPHIC_DATA]"
click at [504, 145] on div "Apply" at bounding box center [517, 137] width 27 height 15
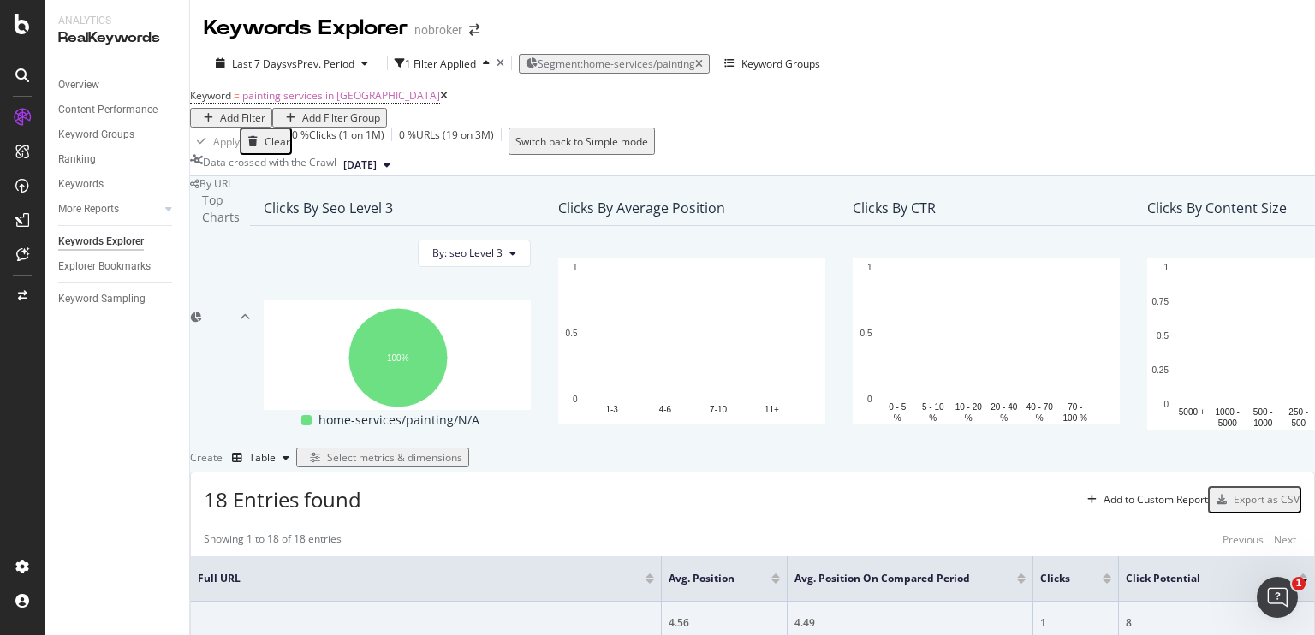
scroll to position [633, 0]
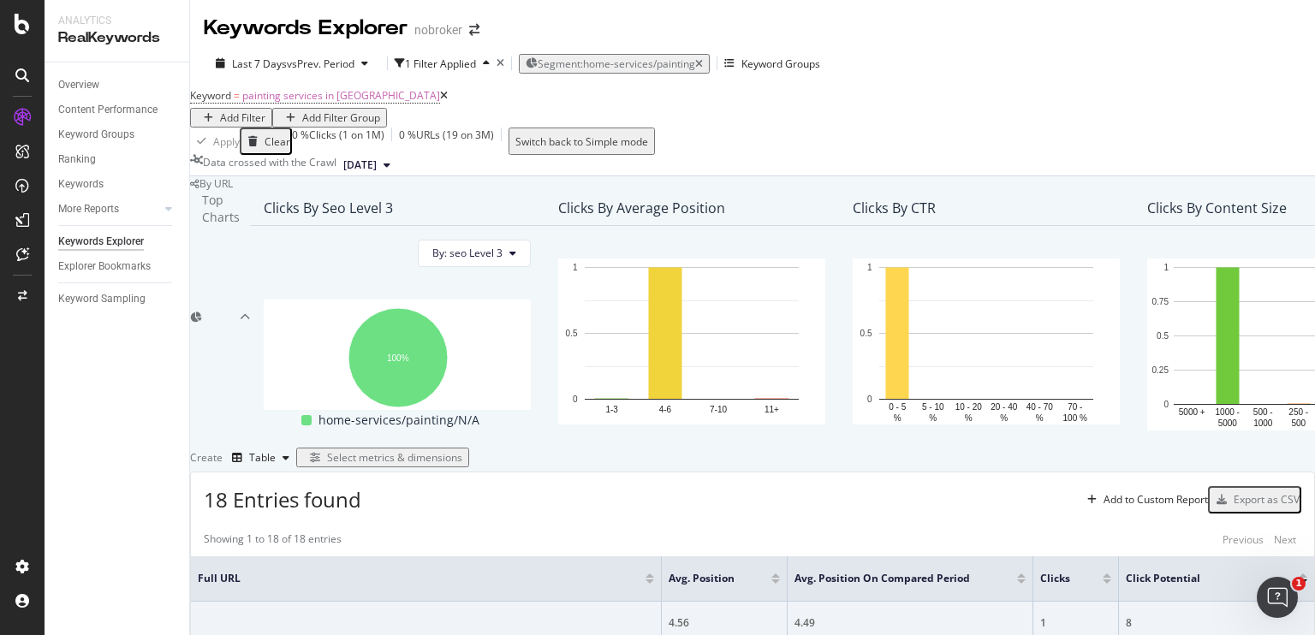
drag, startPoint x: 691, startPoint y: 449, endPoint x: 712, endPoint y: 449, distance: 21.4
click at [351, 103] on span "painting services in [GEOGRAPHIC_DATA]" at bounding box center [341, 95] width 198 height 15
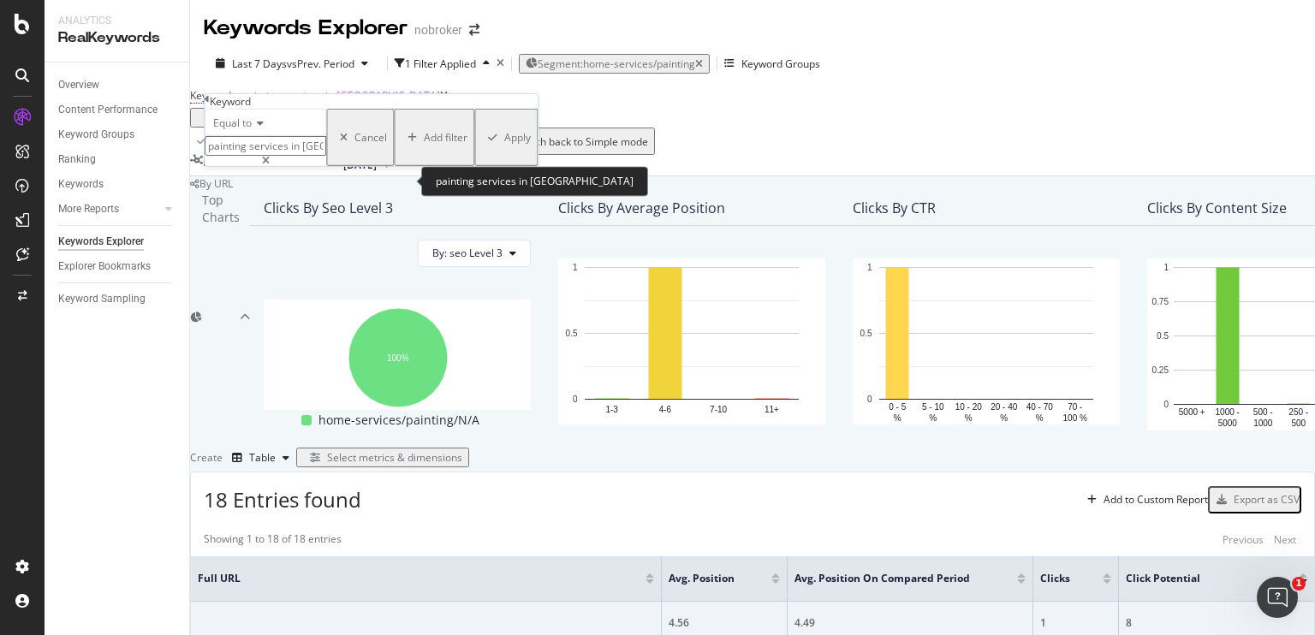
click at [326, 156] on input "painting services in [GEOGRAPHIC_DATA]" at bounding box center [266, 146] width 122 height 20
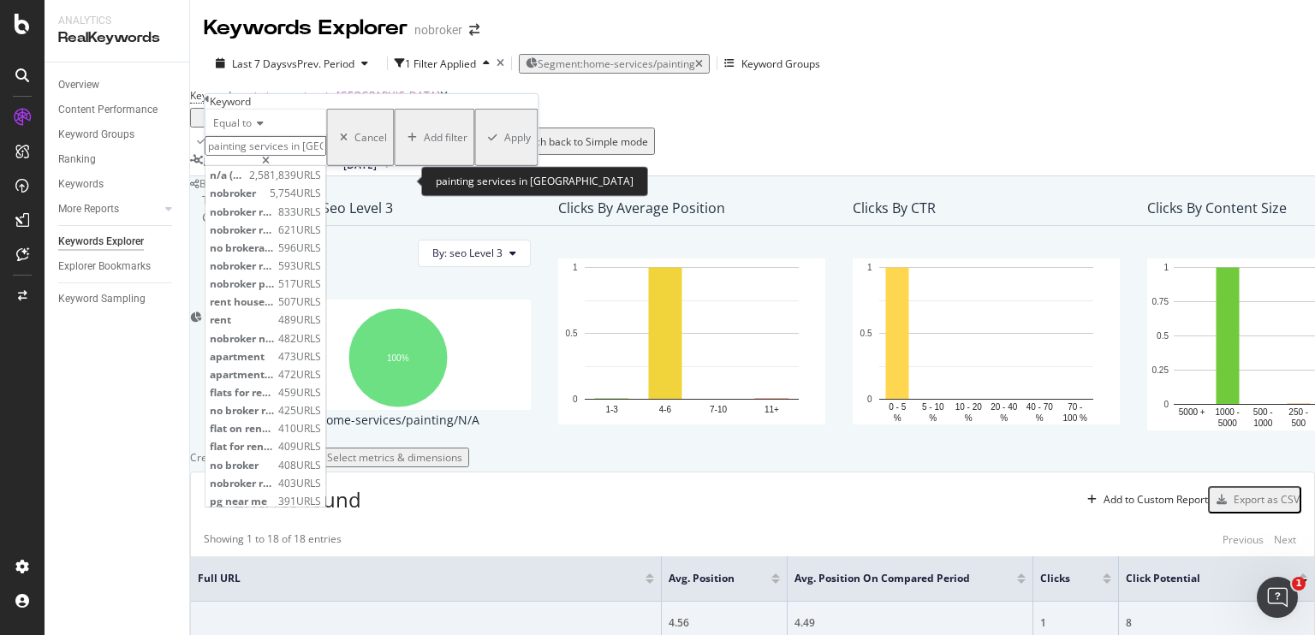
click at [326, 156] on input "painting services in [GEOGRAPHIC_DATA]" at bounding box center [266, 146] width 122 height 20
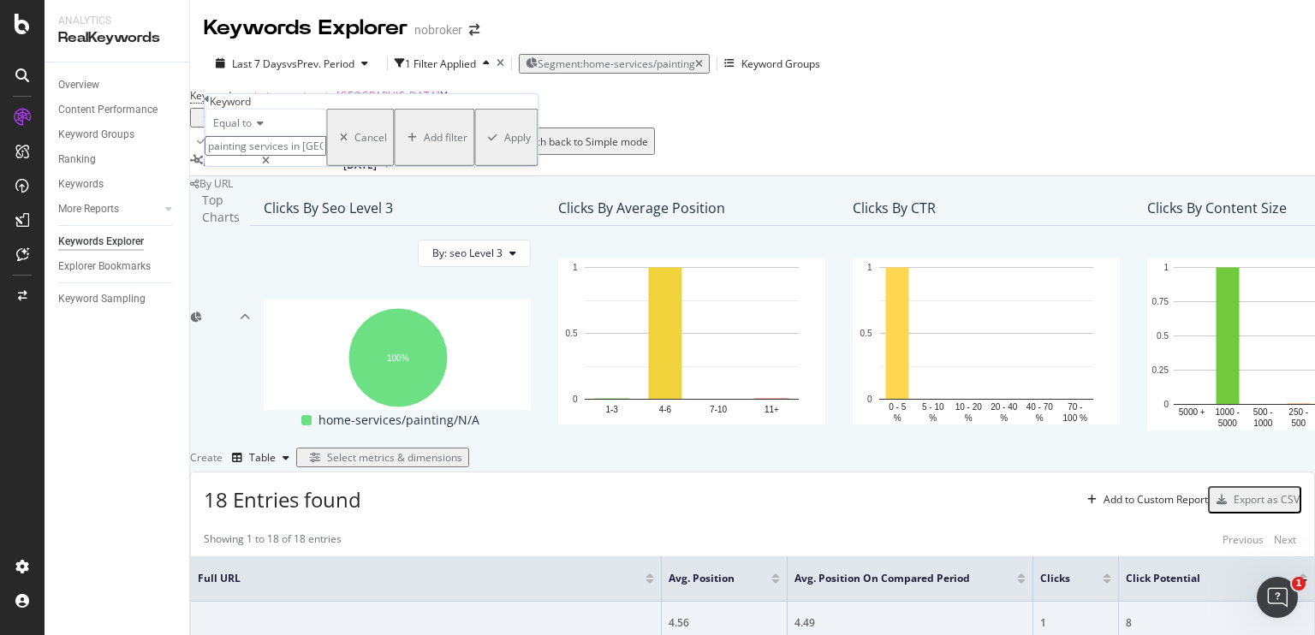
type input "painting services in [GEOGRAPHIC_DATA]"
click at [504, 145] on div "Apply" at bounding box center [517, 137] width 27 height 15
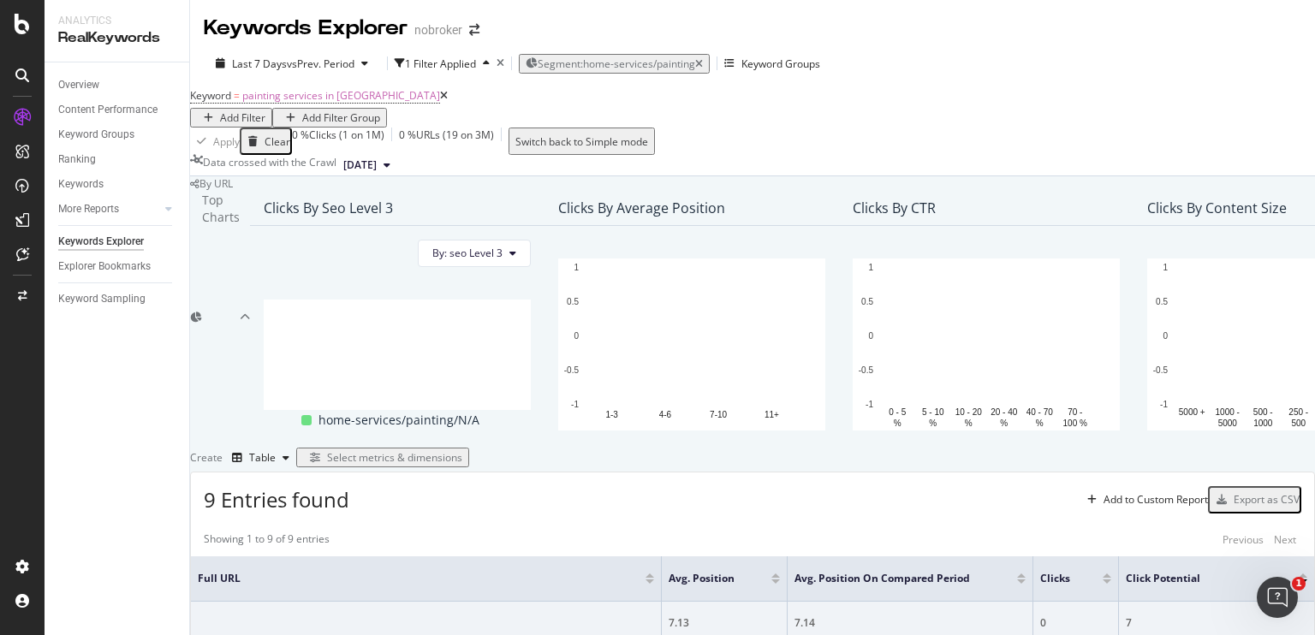
scroll to position [537, 0]
drag, startPoint x: 694, startPoint y: 499, endPoint x: 711, endPoint y: 497, distance: 16.4
click at [75, 88] on div "Overview" at bounding box center [78, 85] width 41 height 18
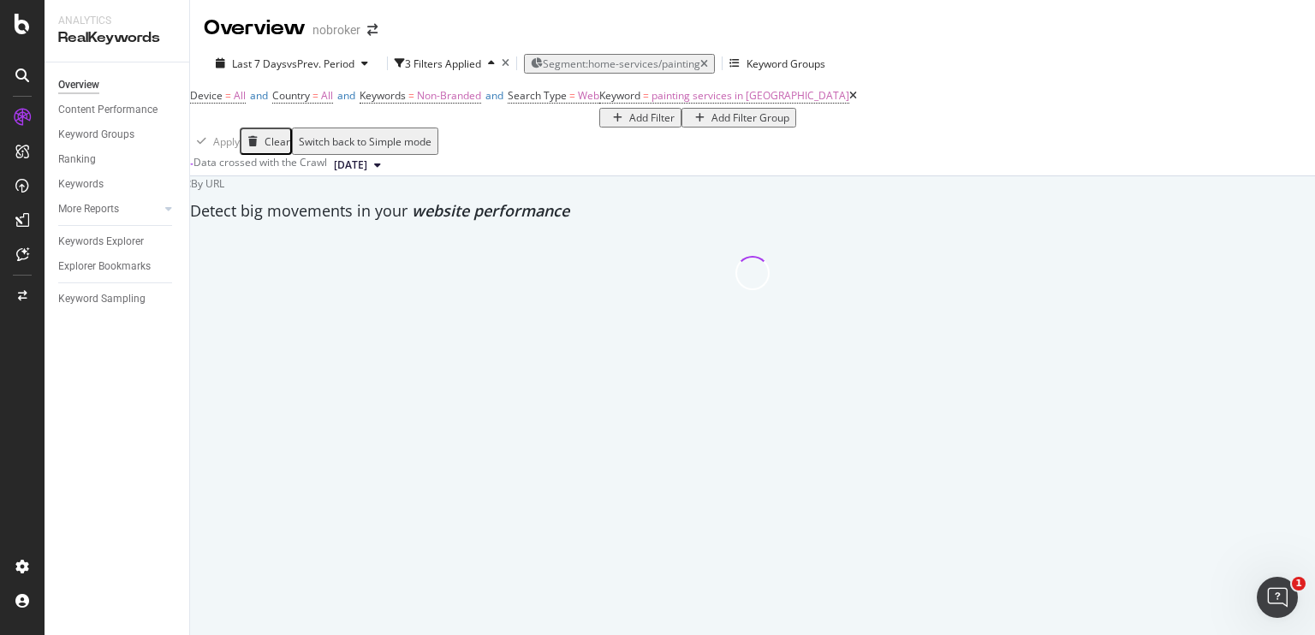
click at [849, 101] on icon at bounding box center [853, 96] width 8 height 10
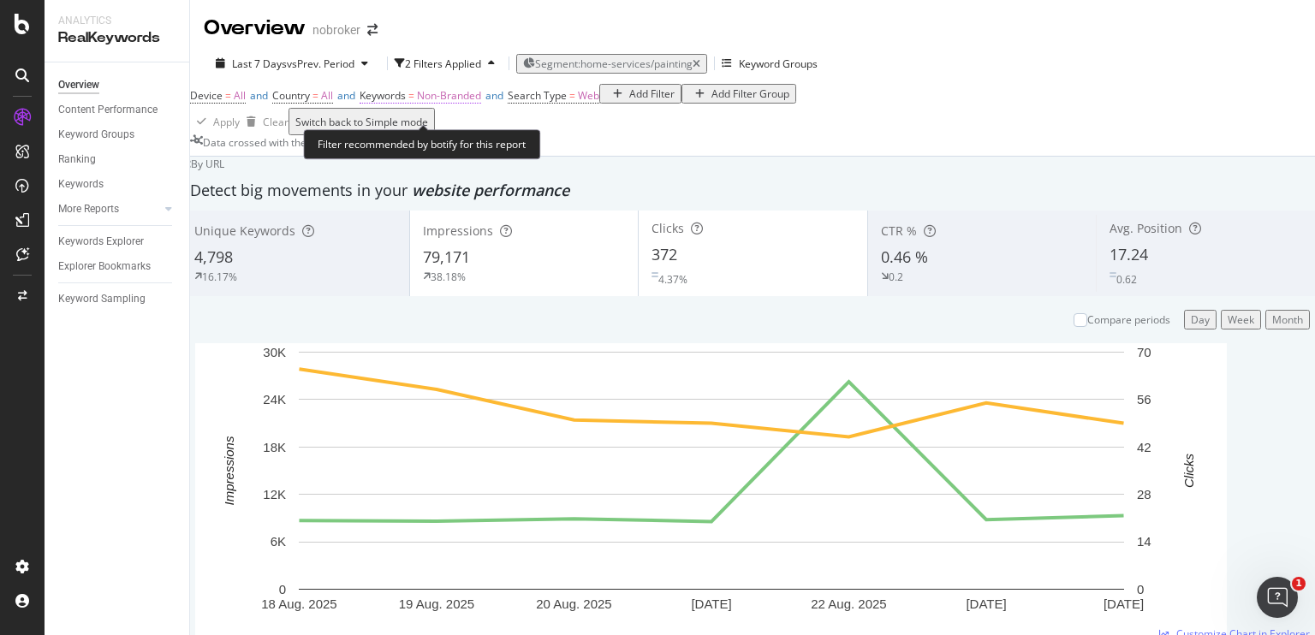
click at [464, 100] on span "Non-Branded" at bounding box center [449, 95] width 64 height 15
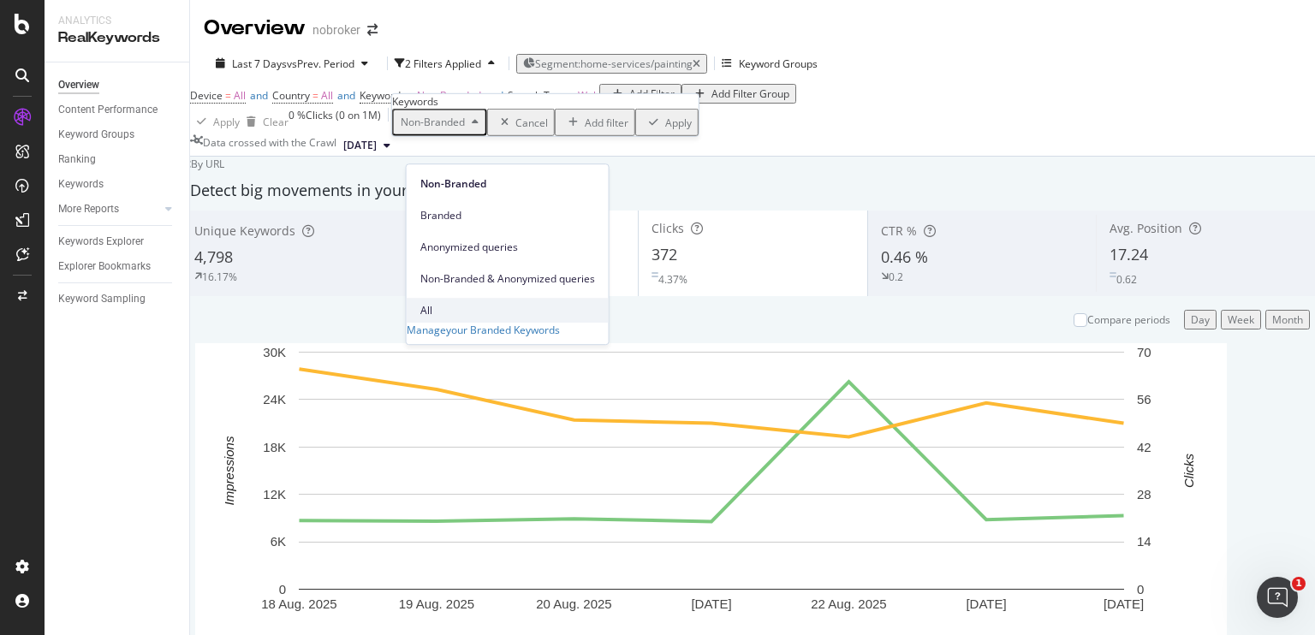
click at [431, 303] on span "All" at bounding box center [507, 310] width 175 height 15
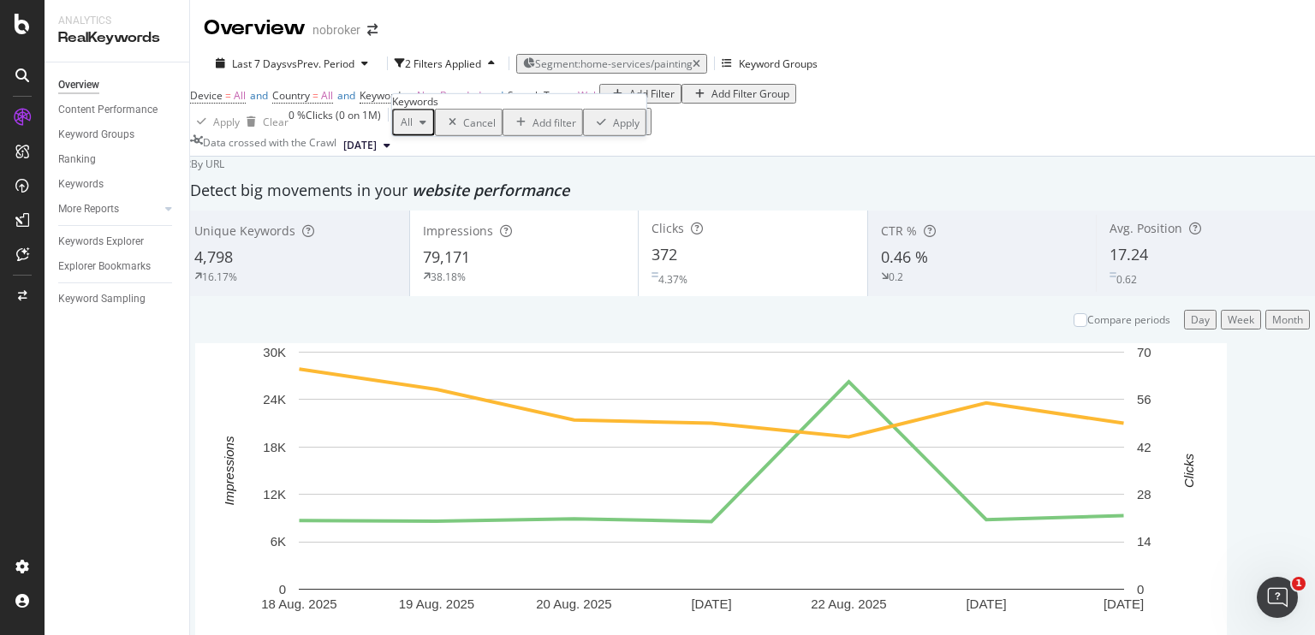
click at [613, 129] on div "Apply" at bounding box center [626, 122] width 27 height 15
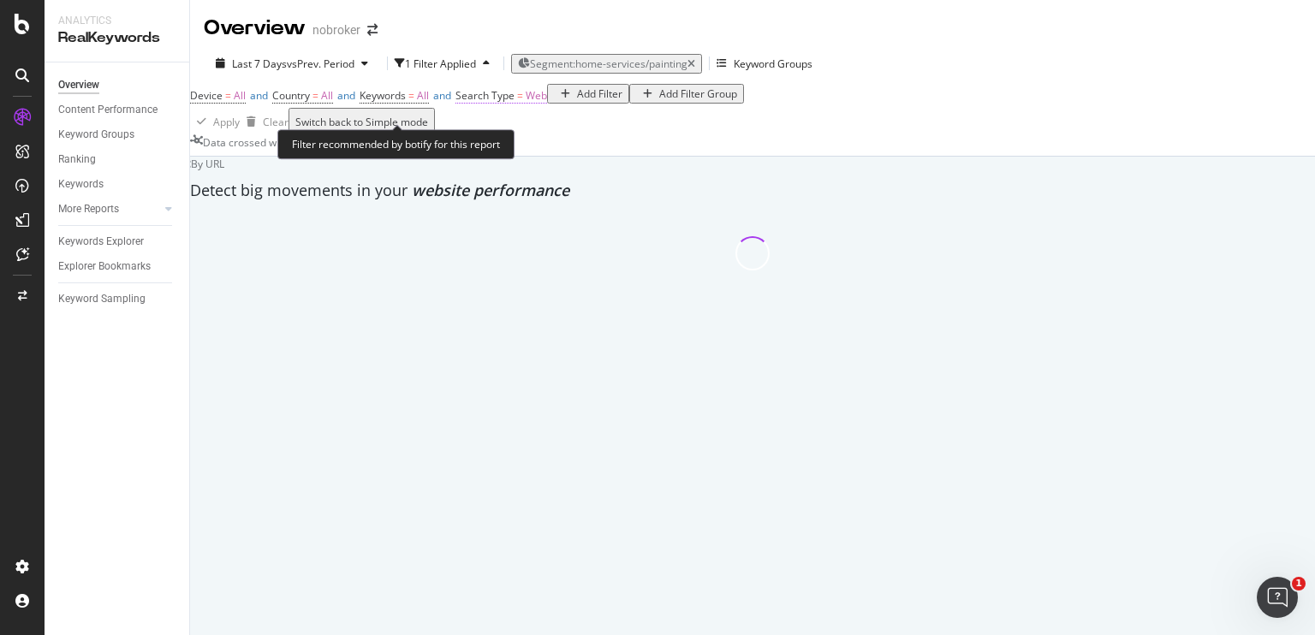
click at [547, 103] on span "Web" at bounding box center [536, 95] width 21 height 15
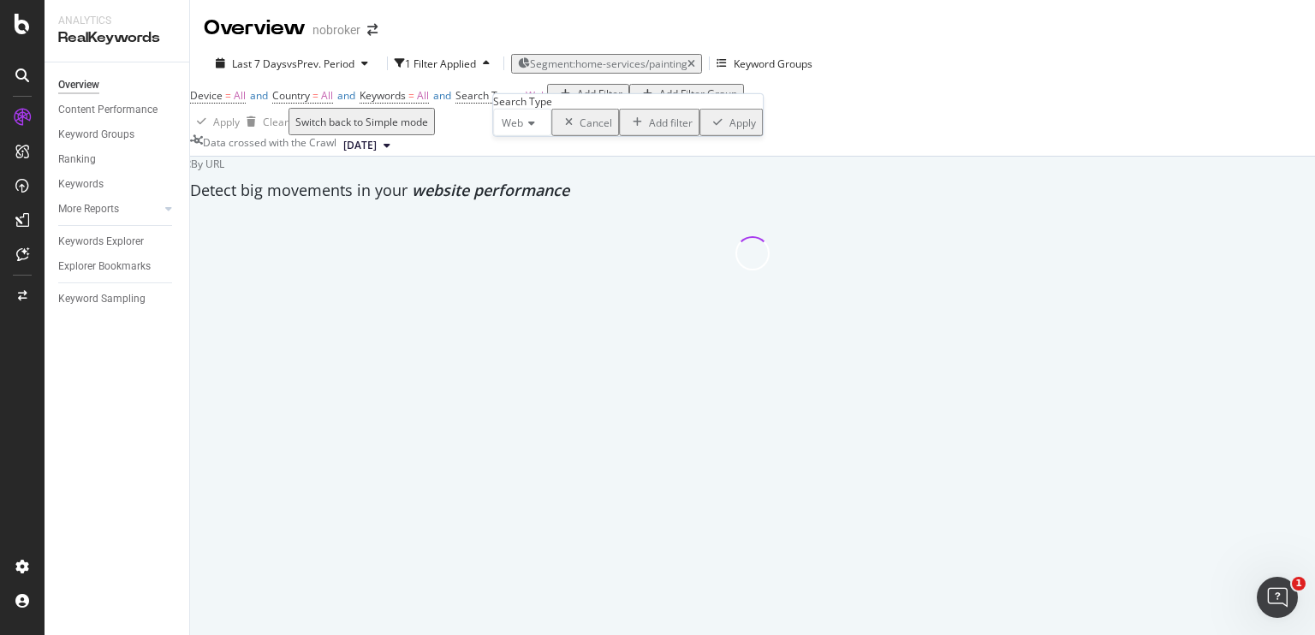
click at [534, 128] on icon at bounding box center [529, 123] width 12 height 10
click at [528, 154] on div "All" at bounding box center [522, 145] width 57 height 18
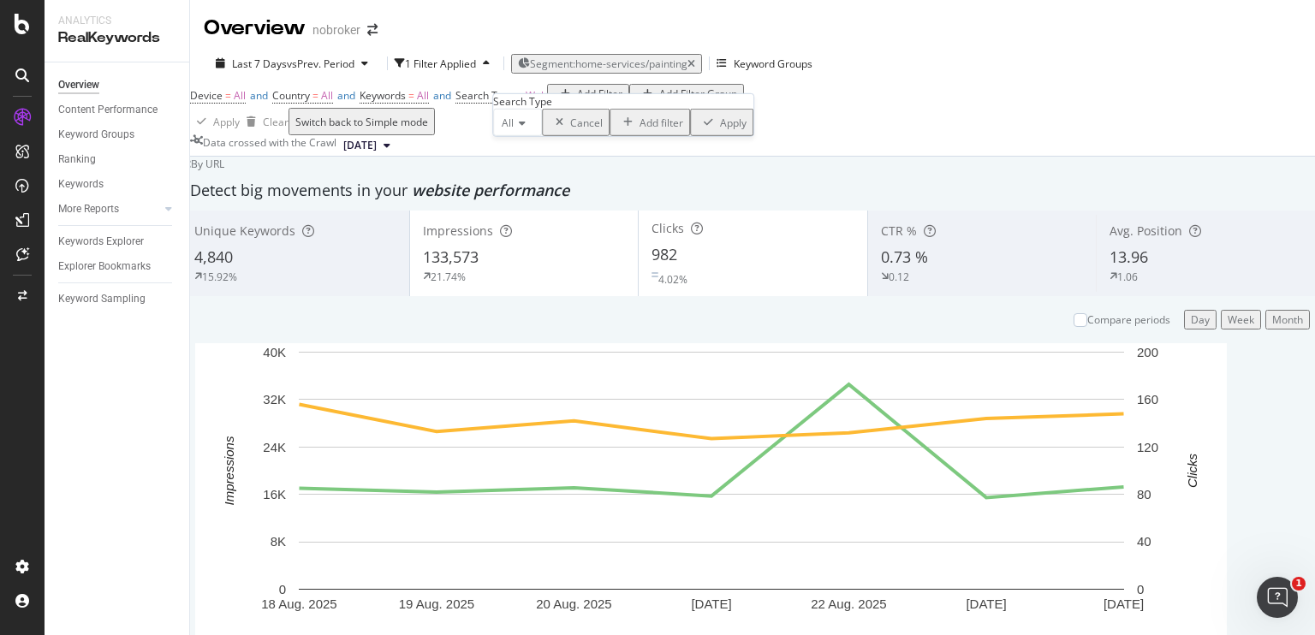
click at [720, 129] on div "Apply" at bounding box center [733, 122] width 27 height 15
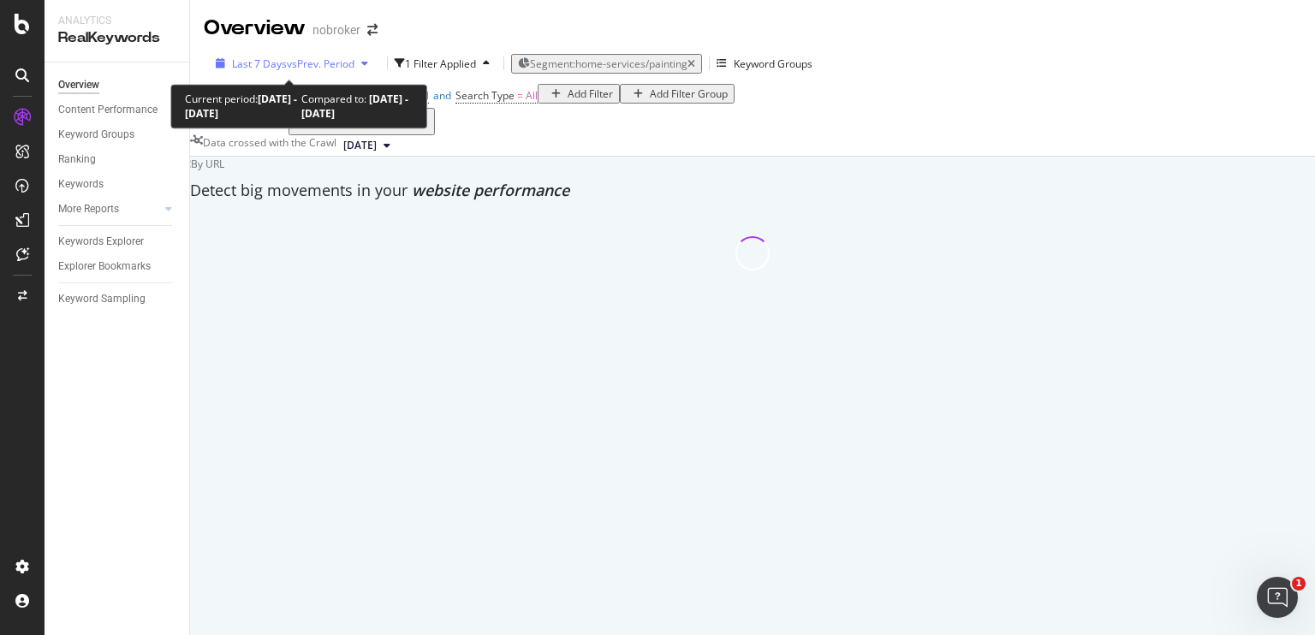
click at [294, 59] on span "vs Prev. Period" at bounding box center [321, 64] width 68 height 15
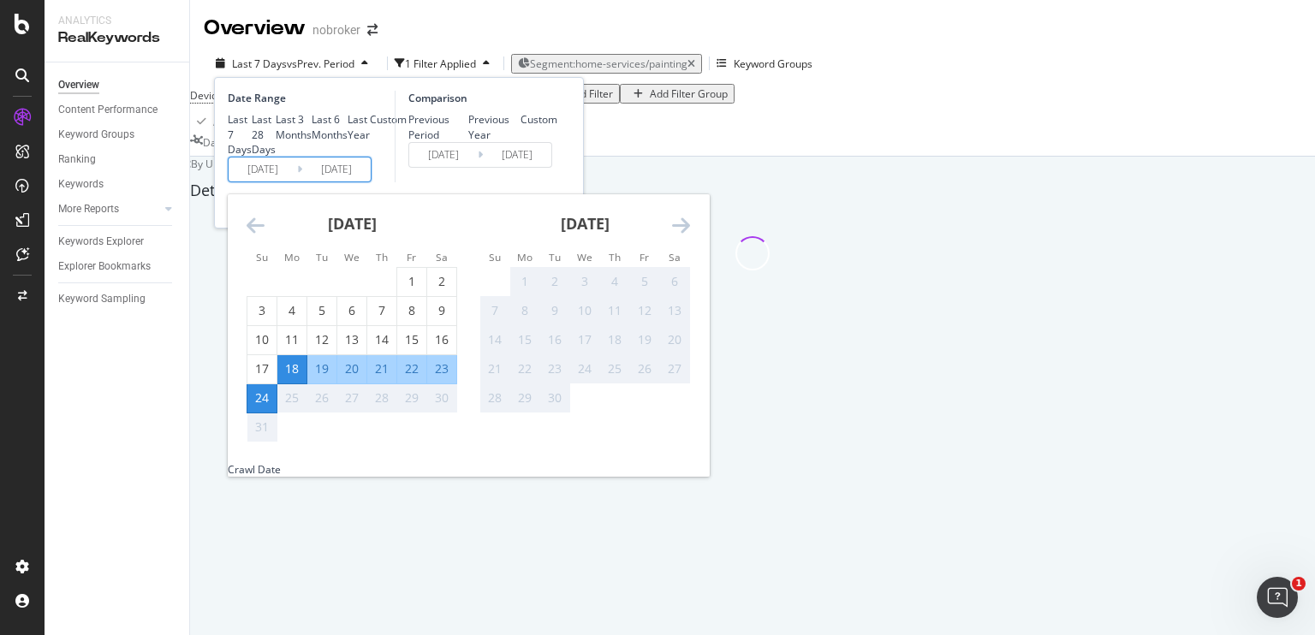
click at [283, 181] on input "[DATE]" at bounding box center [263, 170] width 68 height 24
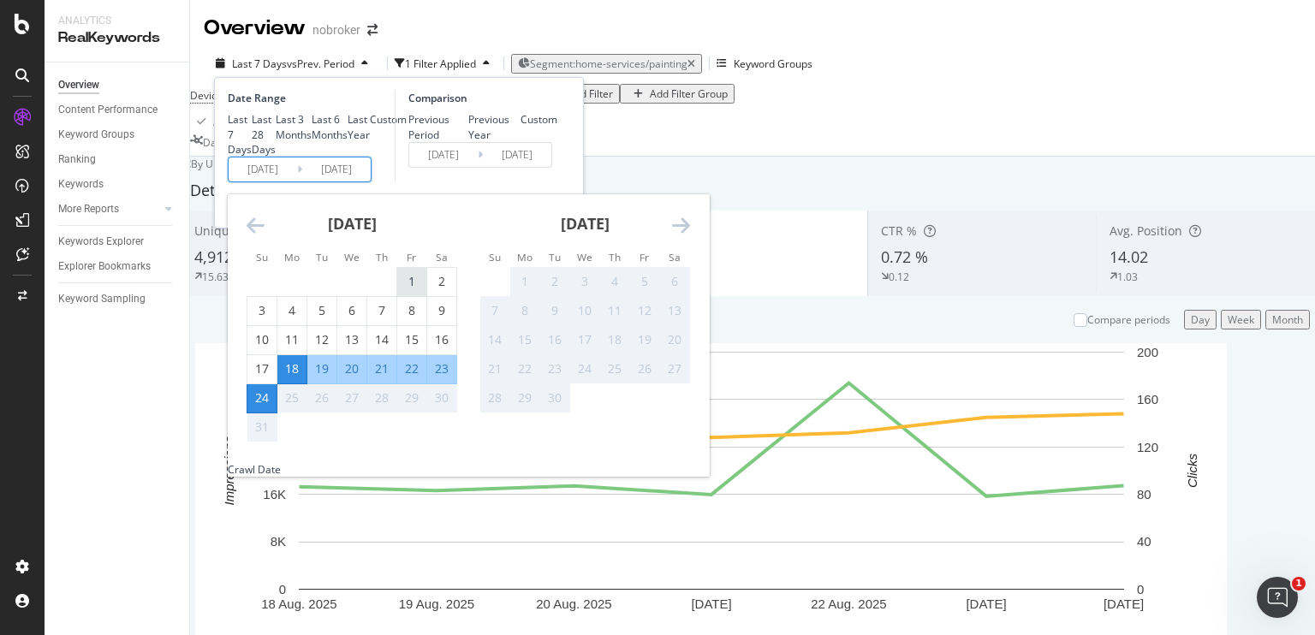
click at [416, 290] on div "1" at bounding box center [411, 281] width 29 height 17
type input "[DATE]"
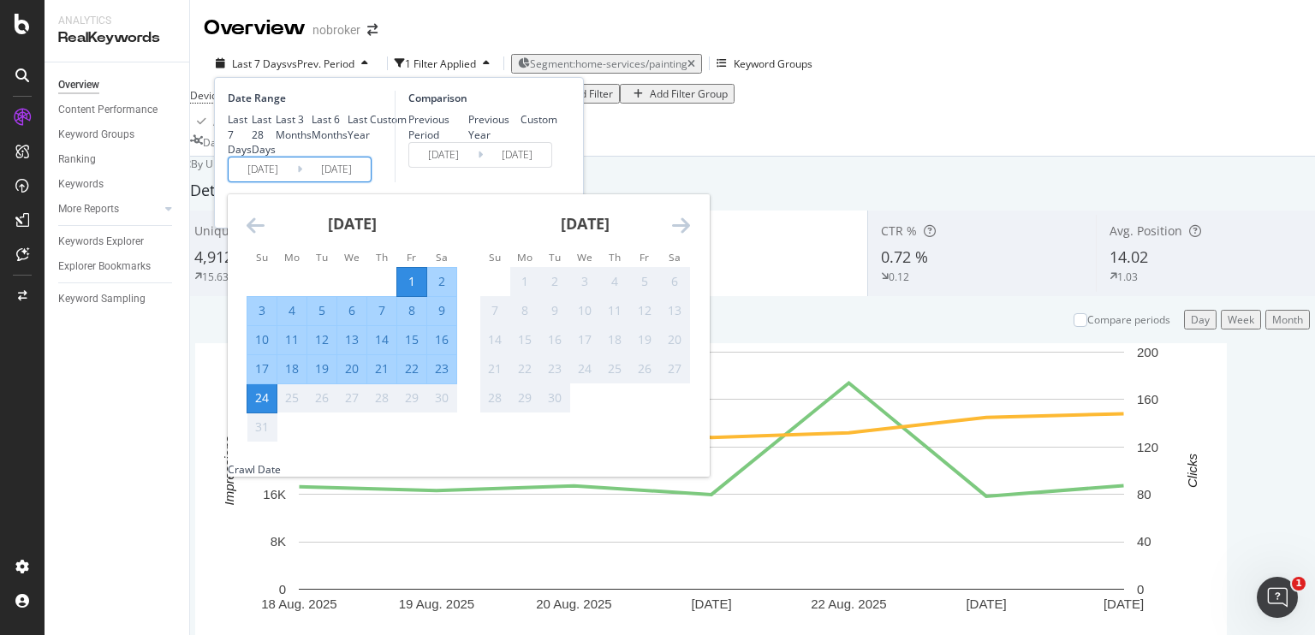
click at [253, 407] on div "24" at bounding box center [261, 398] width 29 height 17
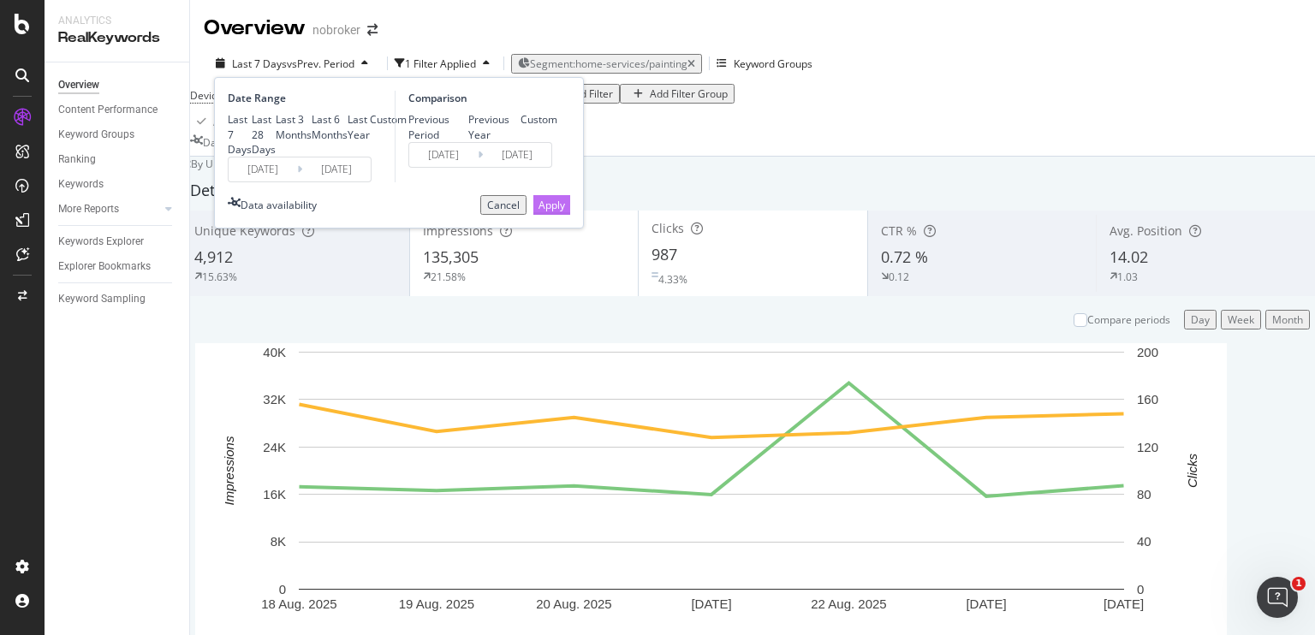
click at [562, 215] on button "Apply" at bounding box center [551, 205] width 37 height 20
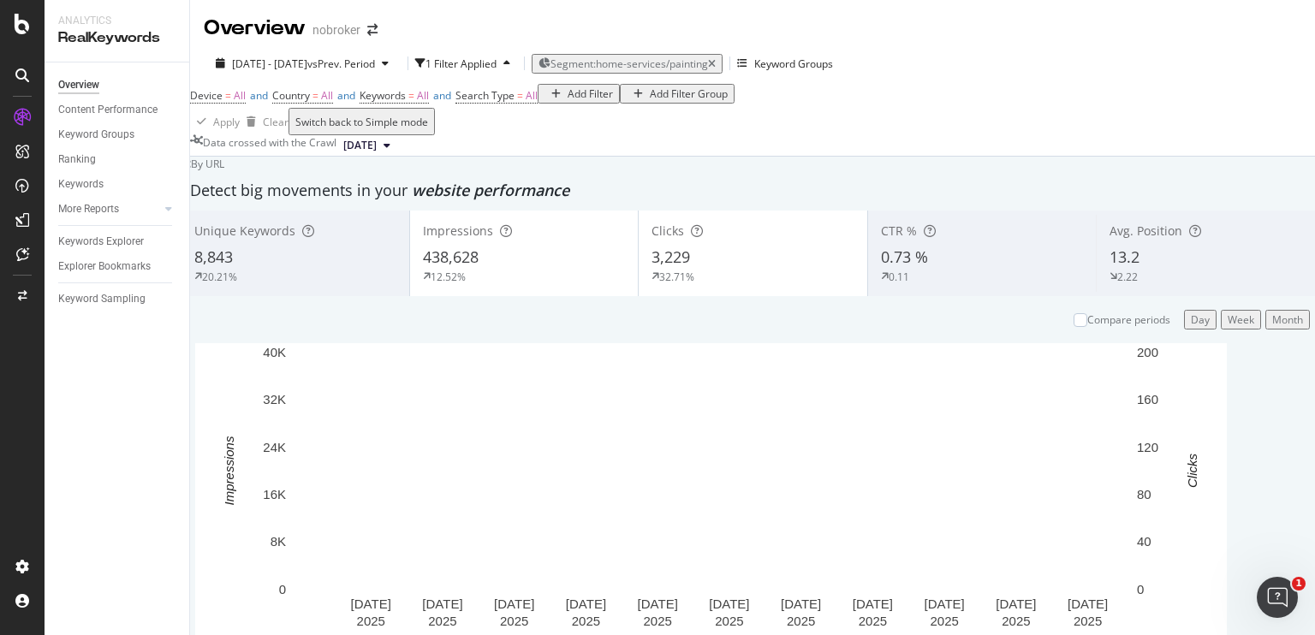
scroll to position [34, 0]
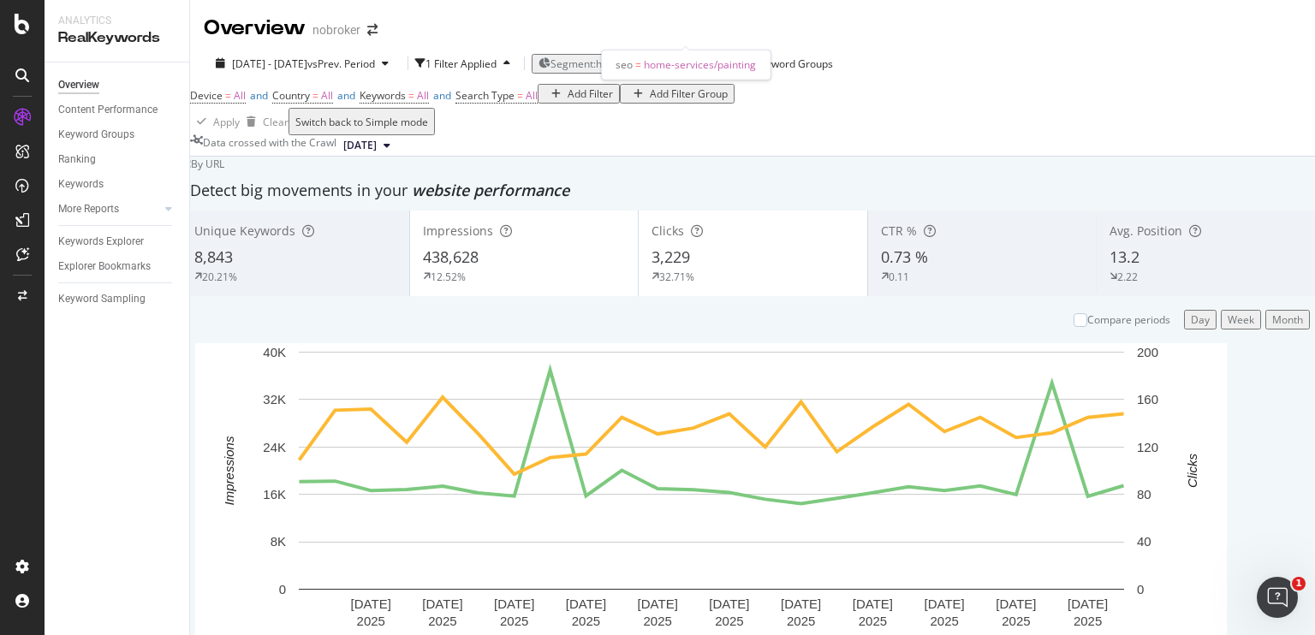
click at [679, 57] on span "Segment: home-services/painting" at bounding box center [629, 64] width 158 height 15
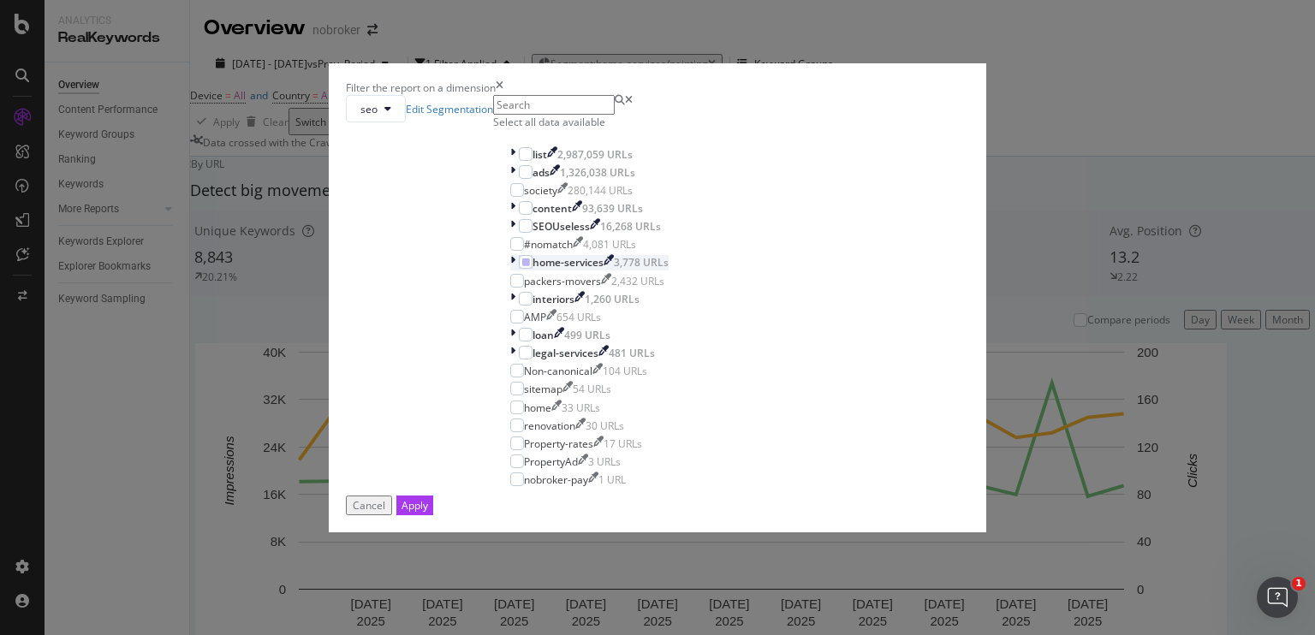
click at [510, 270] on icon "modal" at bounding box center [512, 262] width 5 height 15
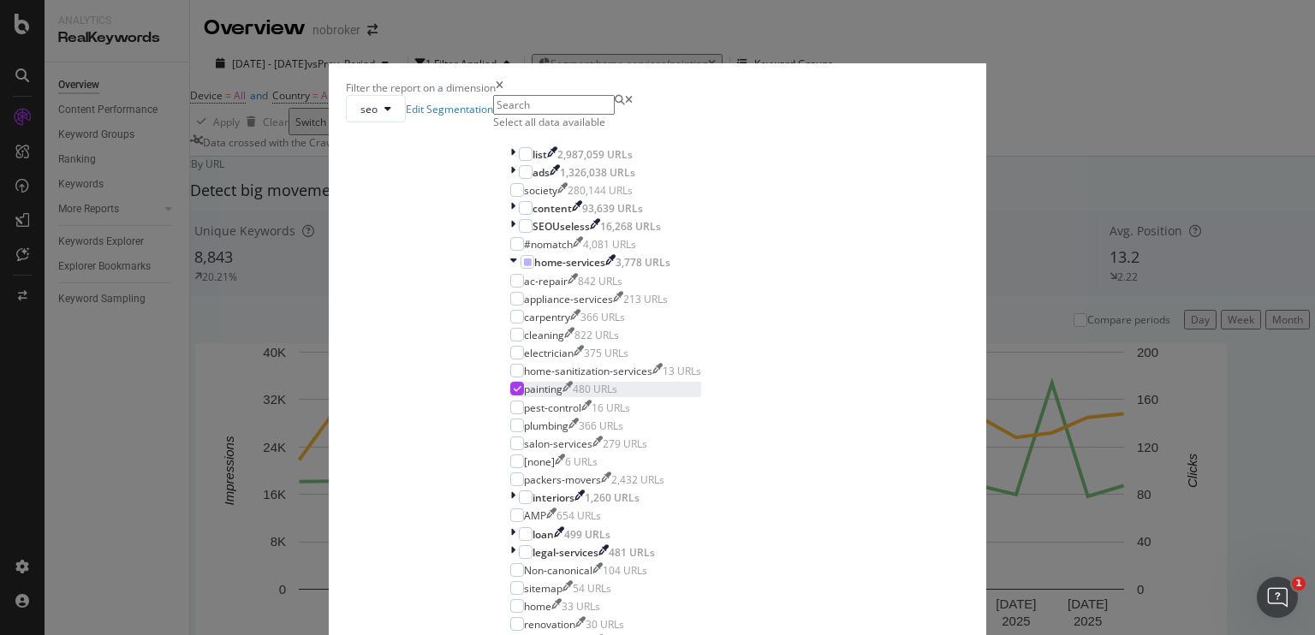
click at [512, 396] on div "modal" at bounding box center [517, 389] width 14 height 14
click at [522, 342] on div "modal" at bounding box center [517, 335] width 14 height 14
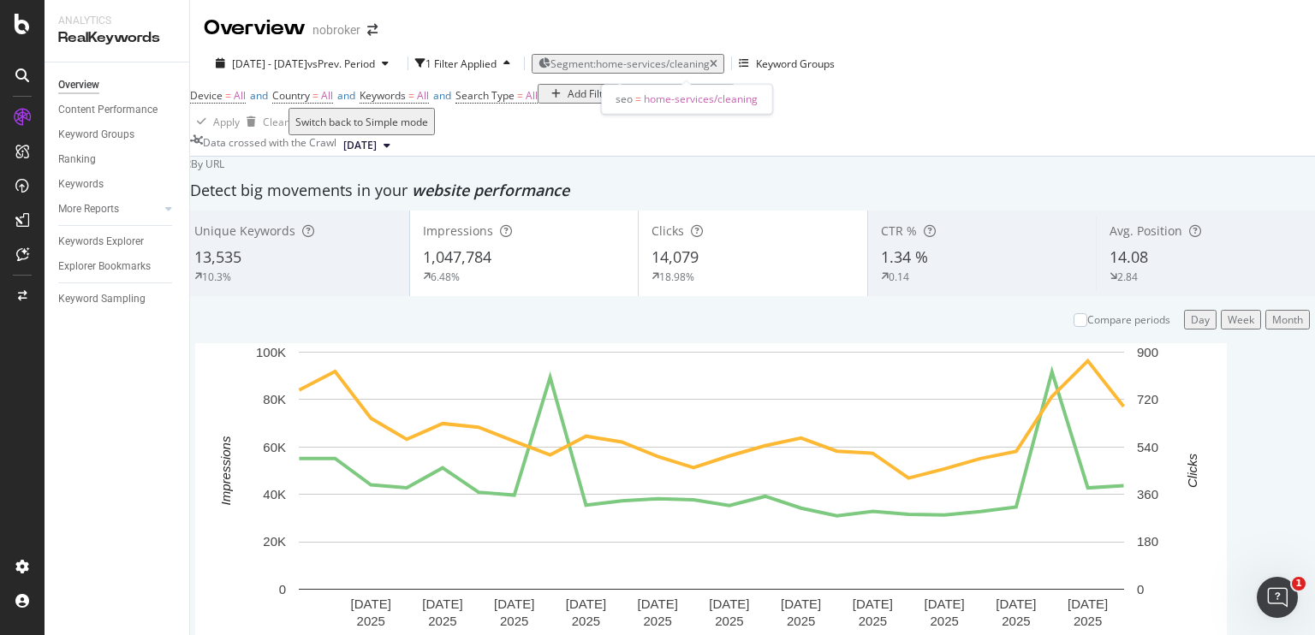
click at [639, 64] on span "Segment: home-services/cleaning" at bounding box center [629, 64] width 159 height 15
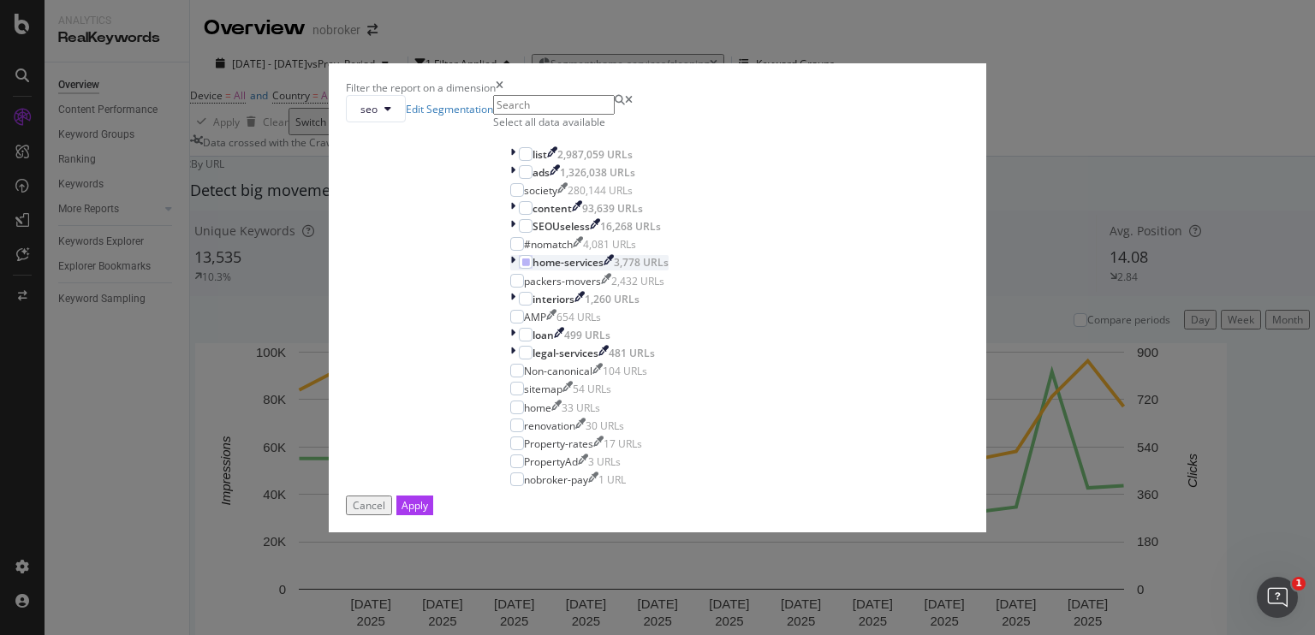
click at [510, 270] on icon "modal" at bounding box center [512, 262] width 5 height 15
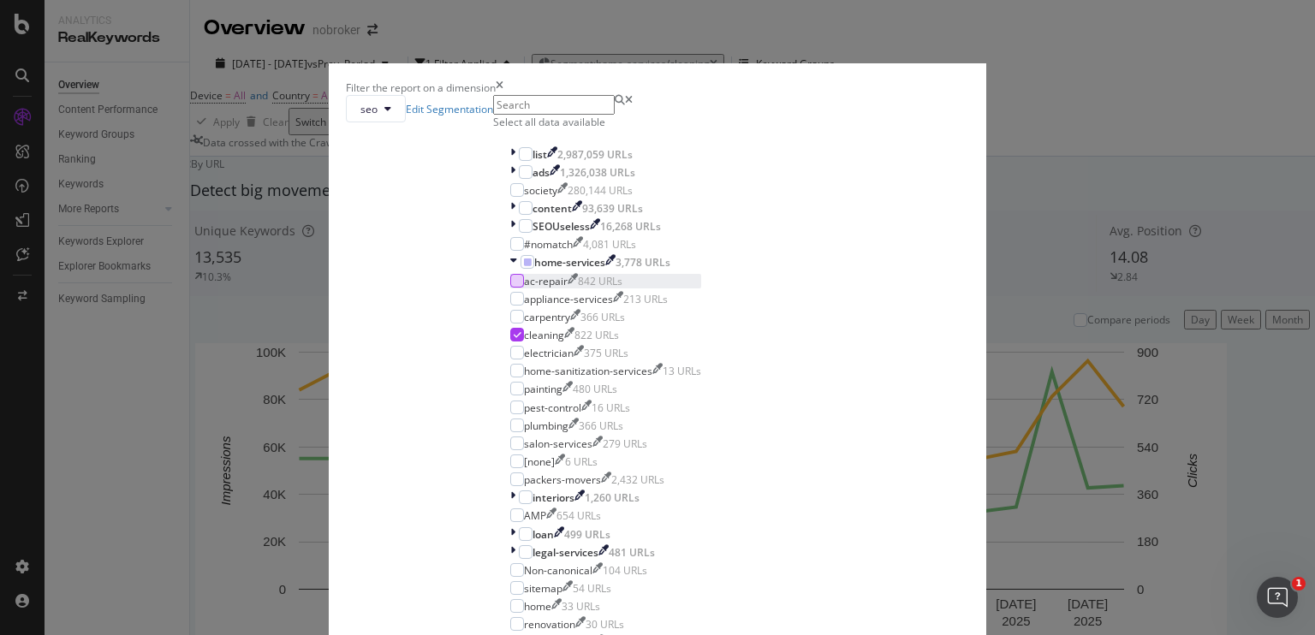
click at [511, 288] on div "modal" at bounding box center [517, 281] width 14 height 14
click at [514, 339] on icon "modal" at bounding box center [518, 334] width 8 height 9
